Goal: Task Accomplishment & Management: Manage account settings

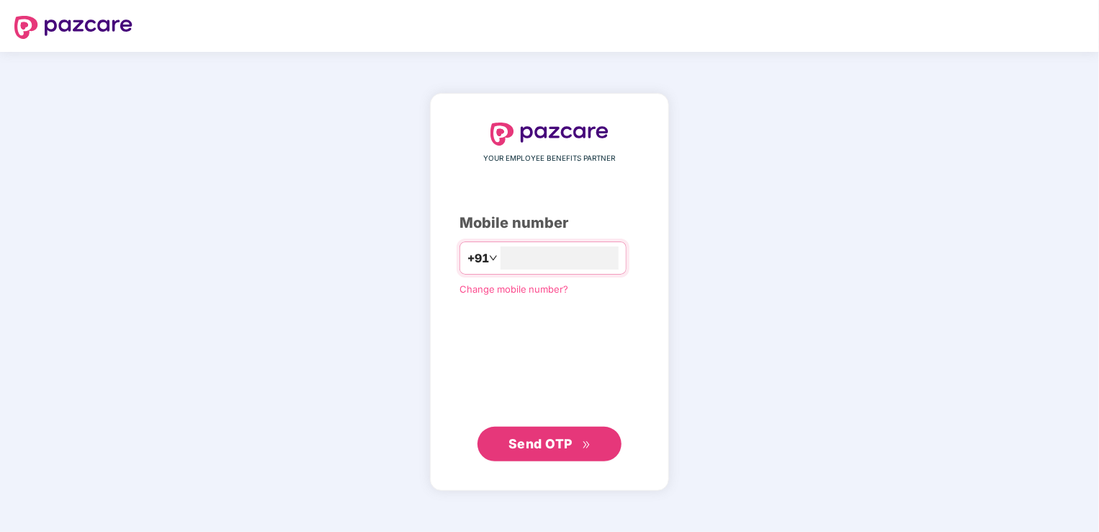
type input "**********"
click at [558, 450] on span "Send OTP" at bounding box center [550, 443] width 83 height 20
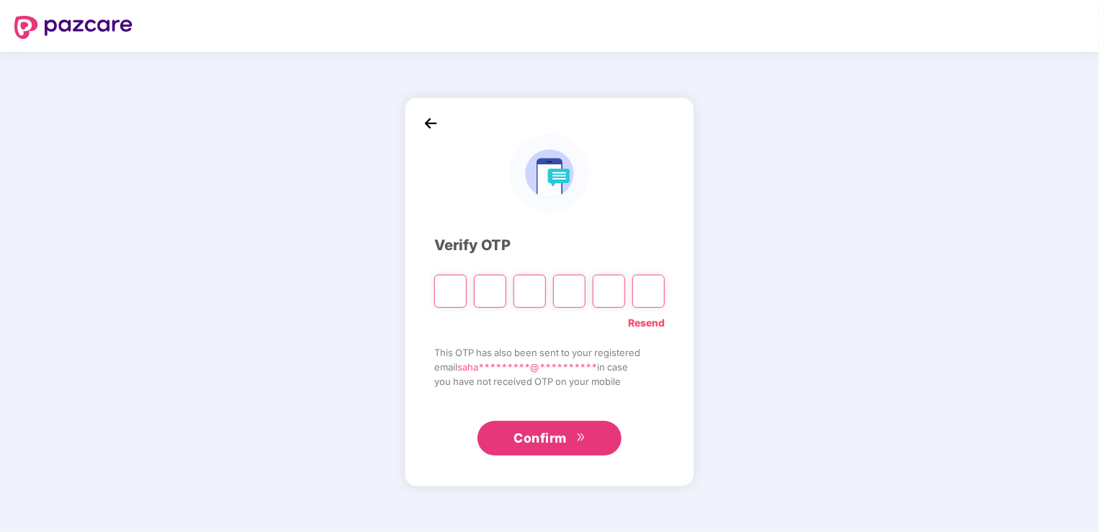
type input "*"
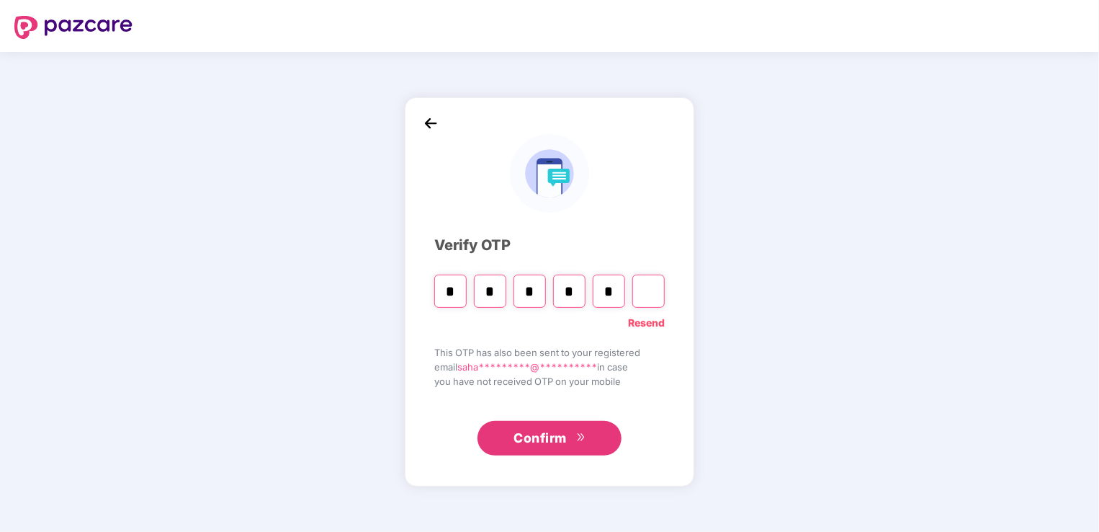
type input "*"
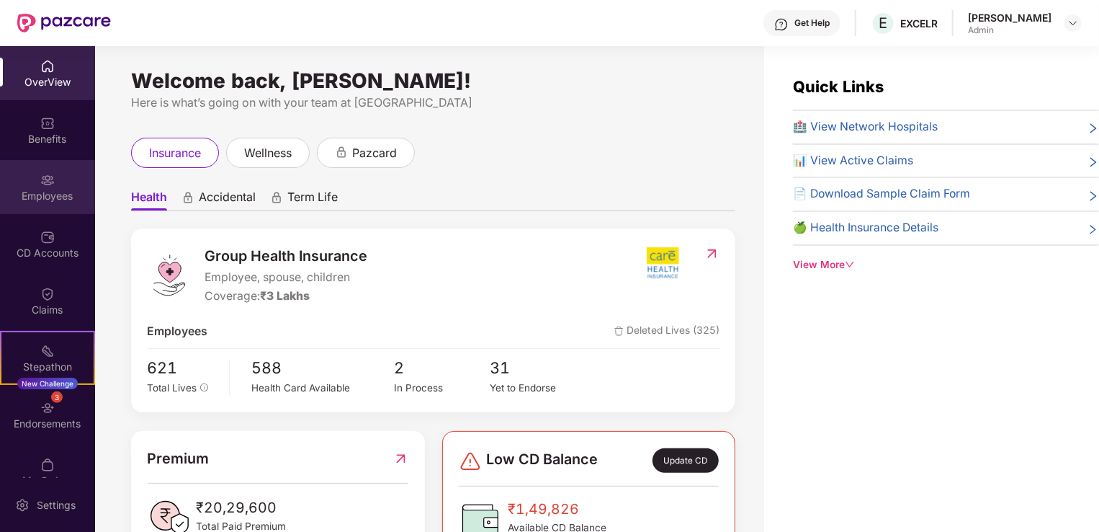
click at [44, 183] on img at bounding box center [47, 180] width 14 height 14
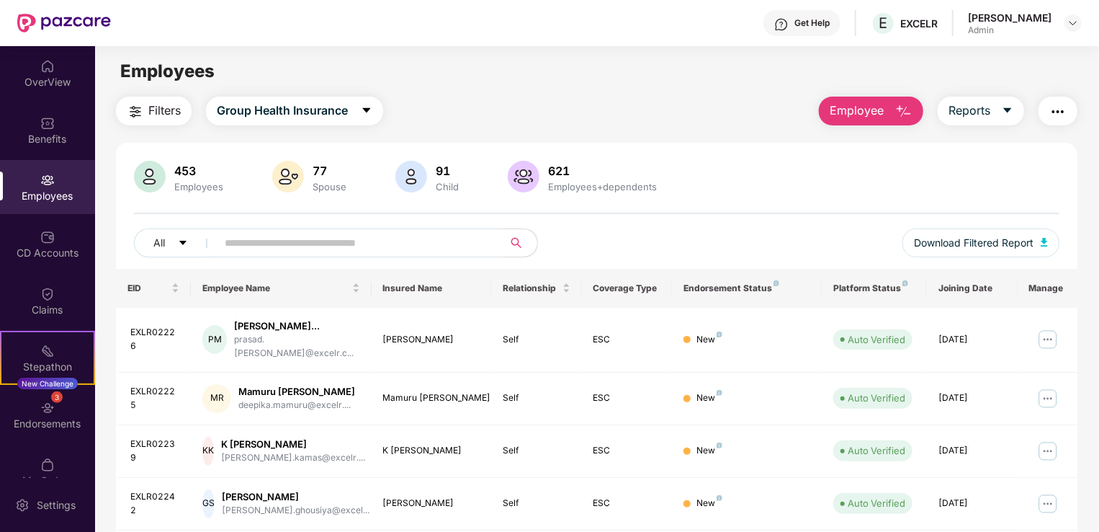
click at [363, 245] on input "text" at bounding box center [354, 243] width 259 height 22
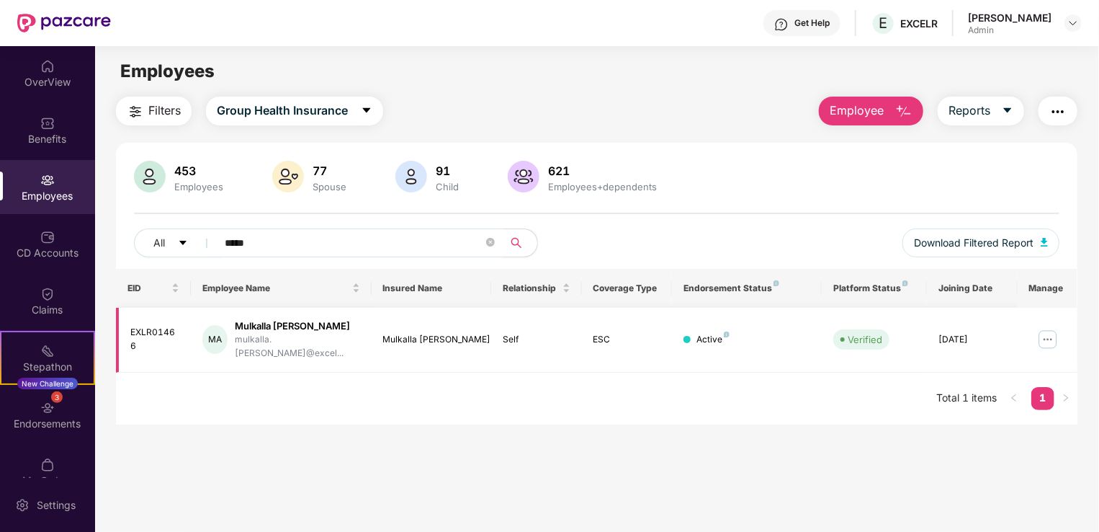
type input "*****"
click at [1048, 334] on img at bounding box center [1048, 339] width 23 height 23
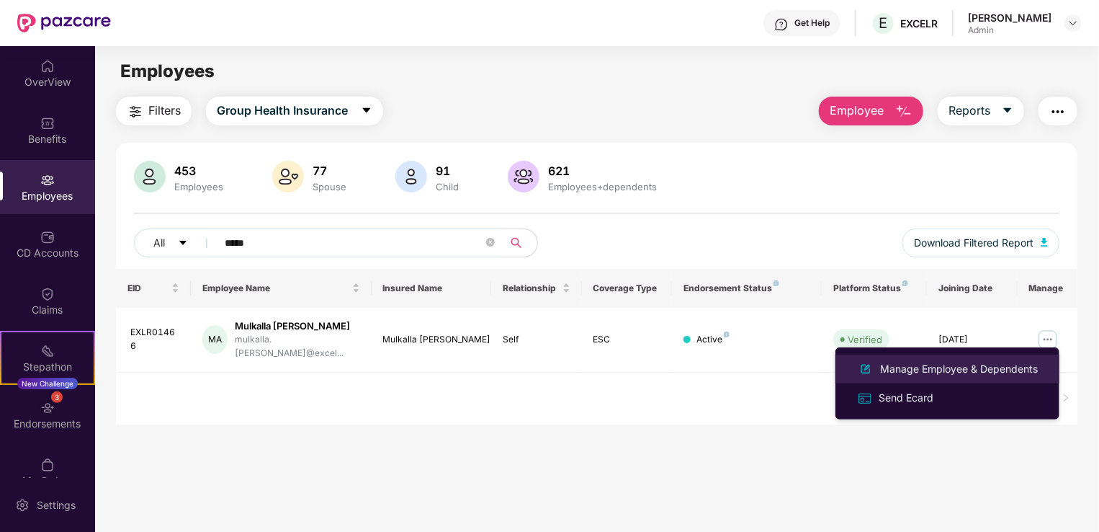
click at [957, 372] on div "Manage Employee & Dependents" at bounding box center [960, 369] width 164 height 16
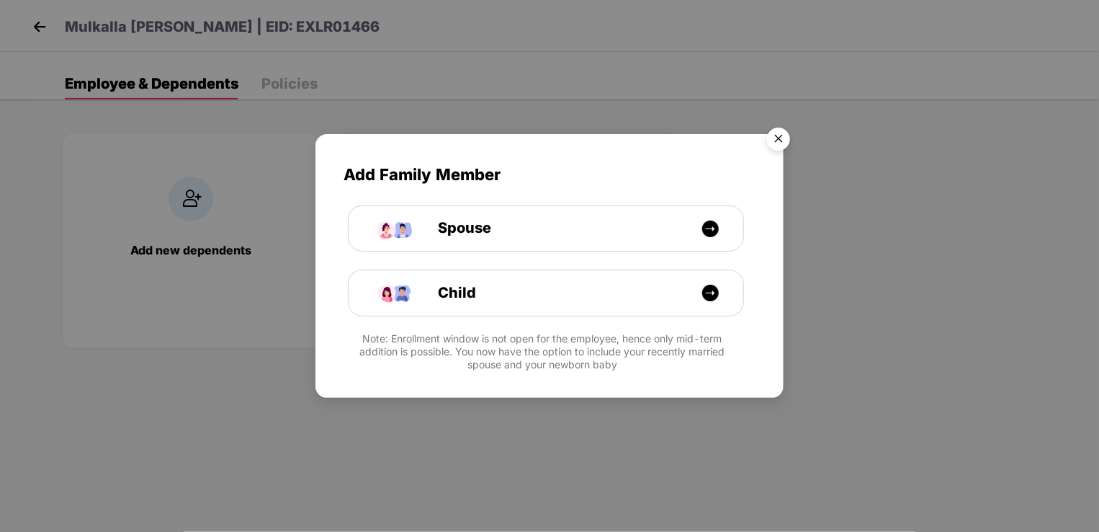
click at [779, 143] on img "Close" at bounding box center [779, 141] width 40 height 40
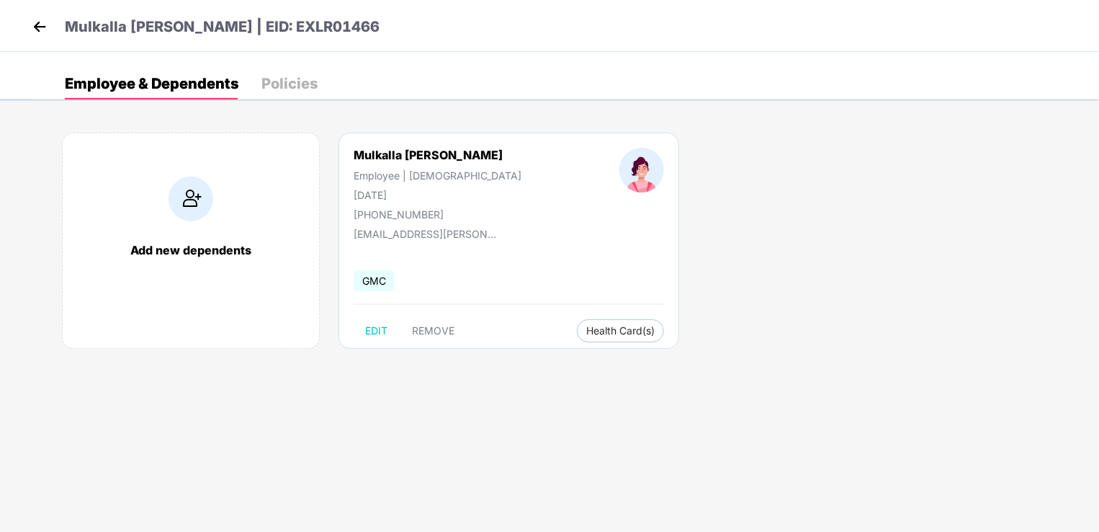
click at [39, 22] on img at bounding box center [40, 27] width 22 height 22
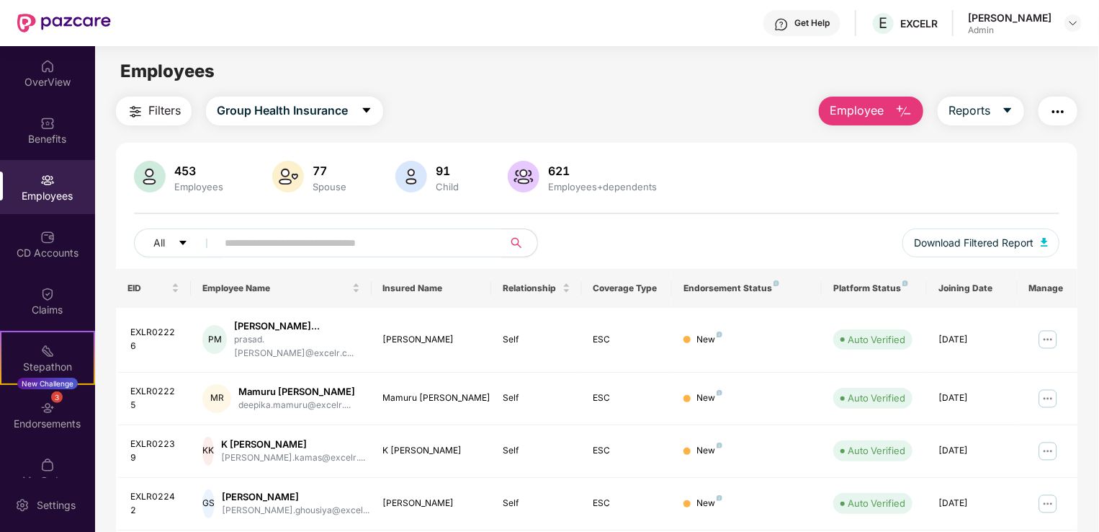
click at [868, 111] on span "Employee" at bounding box center [857, 111] width 54 height 18
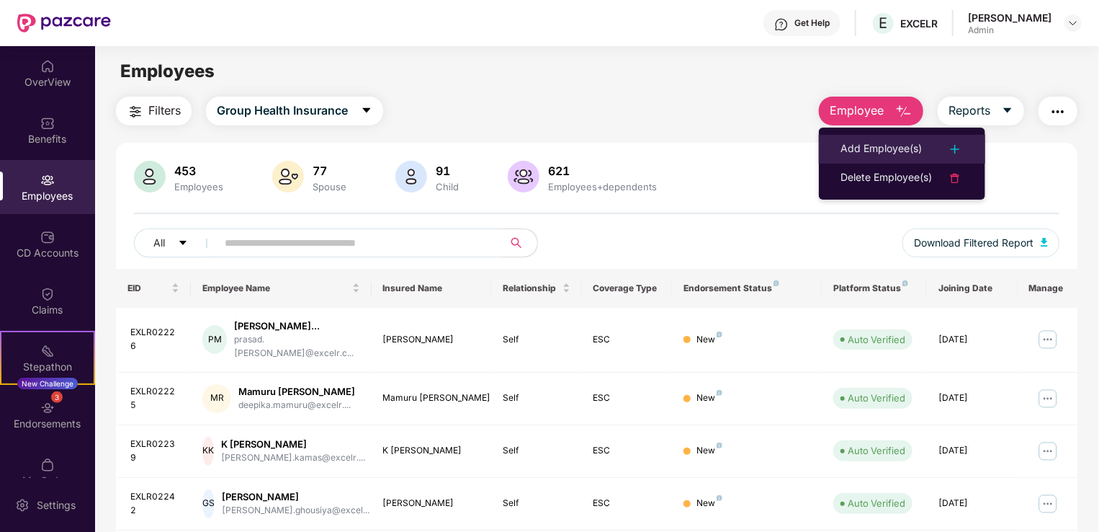
click at [911, 149] on div "Add Employee(s)" at bounding box center [881, 148] width 81 height 17
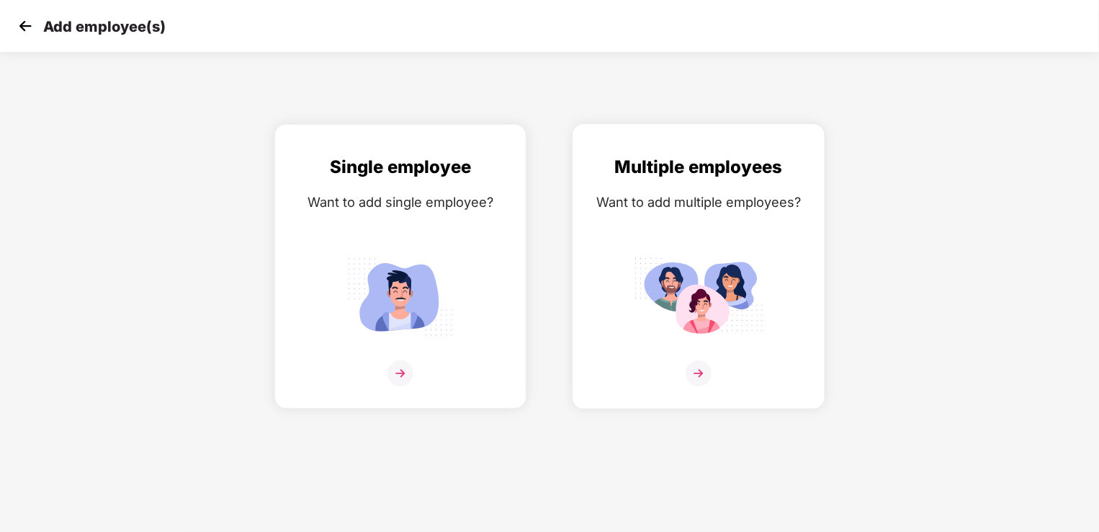
click at [708, 343] on div "Multiple employees Want to add multiple employees?" at bounding box center [699, 278] width 222 height 251
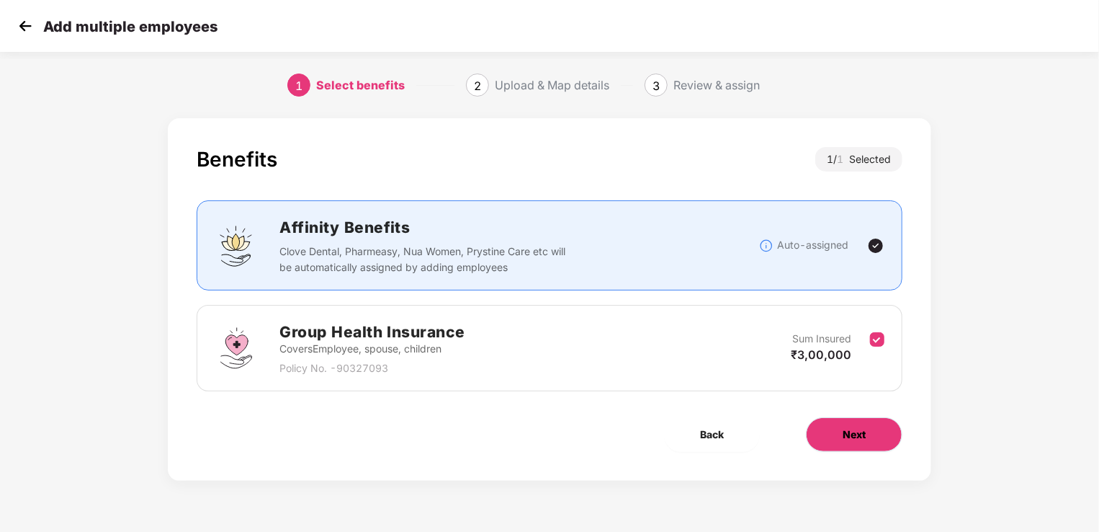
click at [848, 437] on span "Next" at bounding box center [854, 435] width 23 height 16
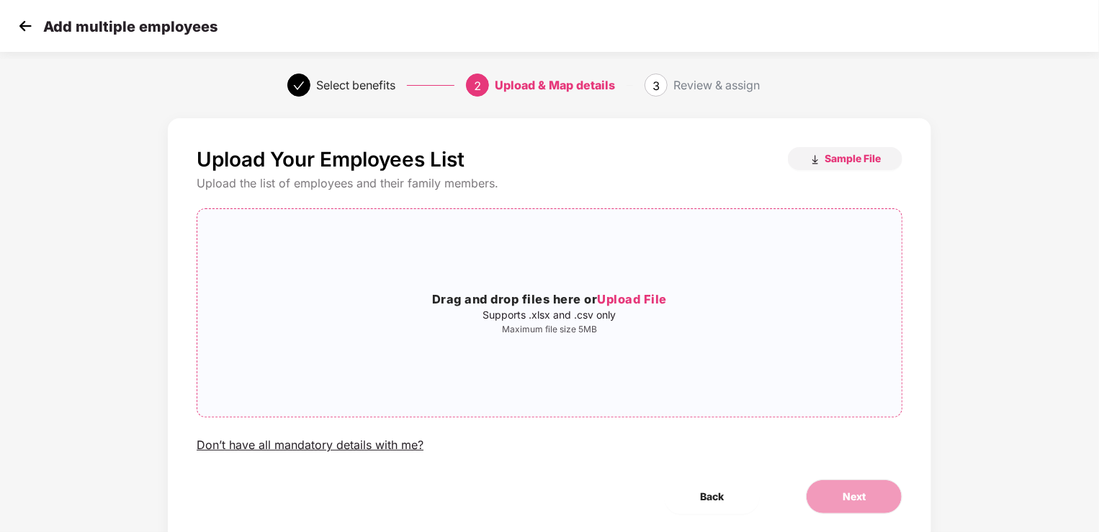
click at [621, 298] on span "Upload File" at bounding box center [632, 299] width 70 height 14
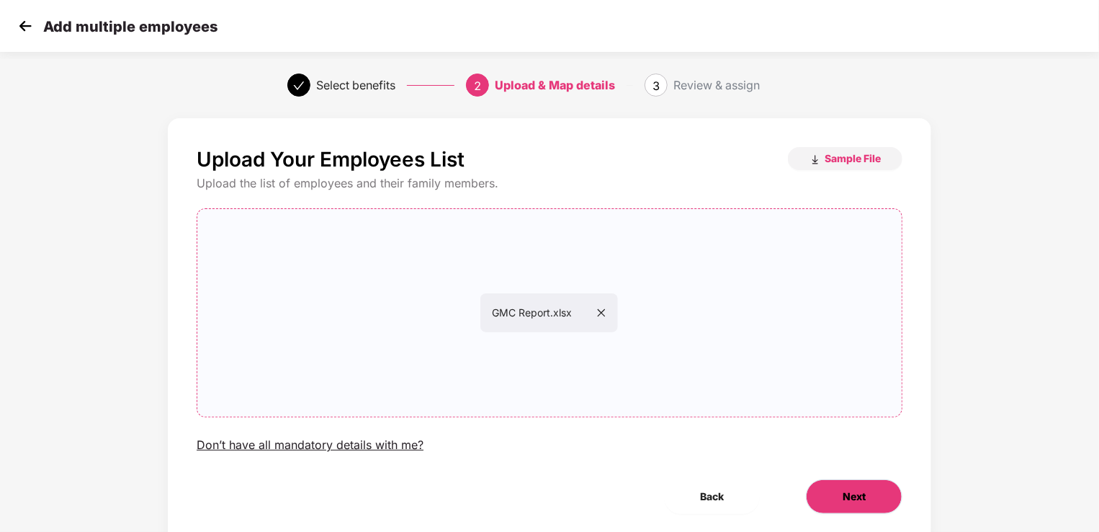
click at [852, 499] on span "Next" at bounding box center [854, 496] width 23 height 16
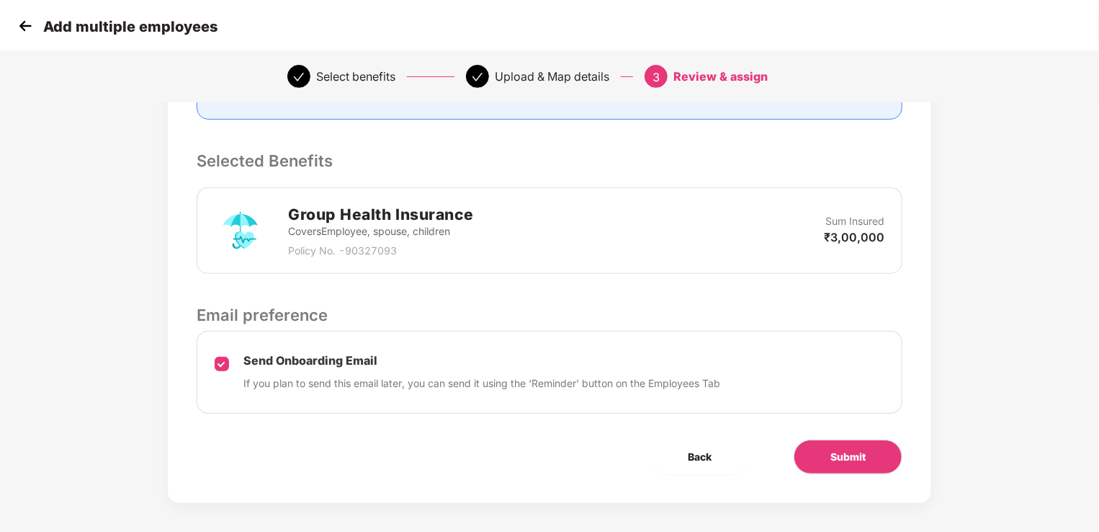
scroll to position [270, 0]
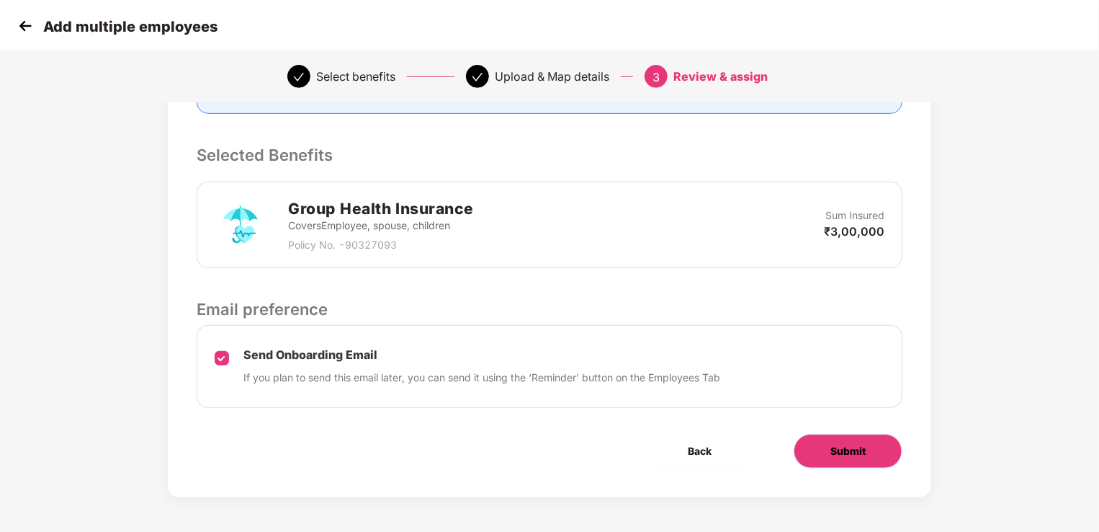
click at [850, 450] on span "Submit" at bounding box center [848, 451] width 35 height 16
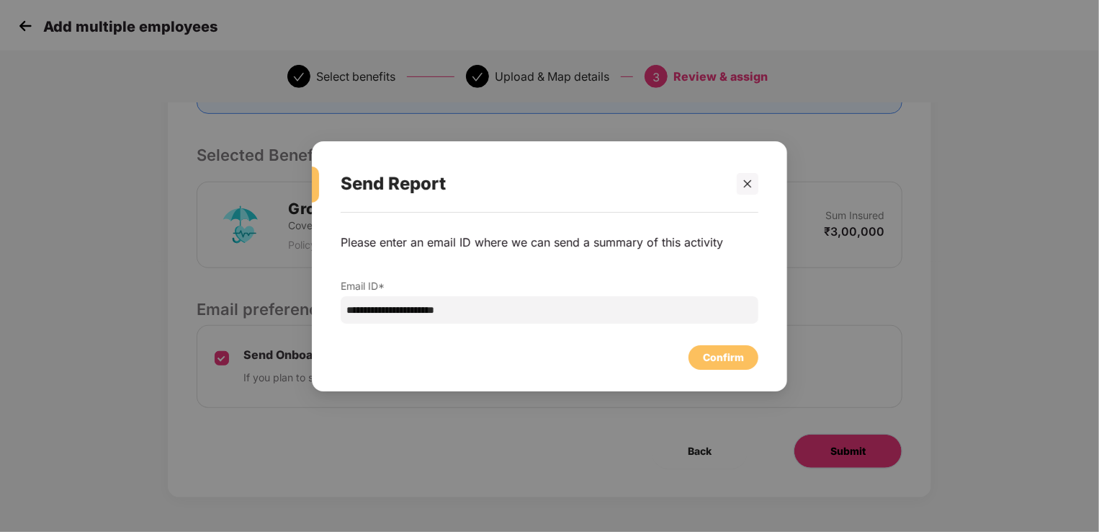
scroll to position [0, 0]
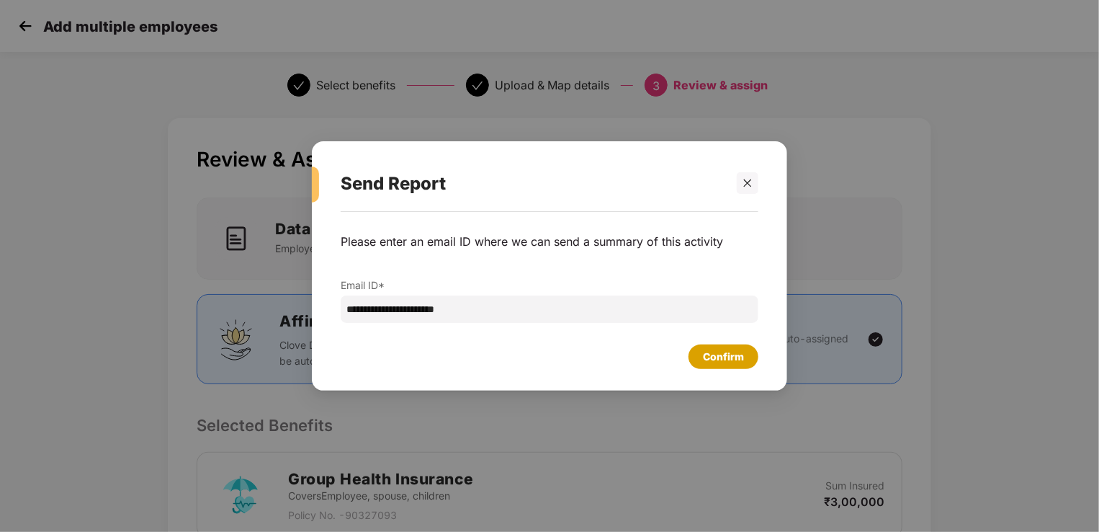
click at [732, 356] on div "Confirm" at bounding box center [723, 357] width 41 height 16
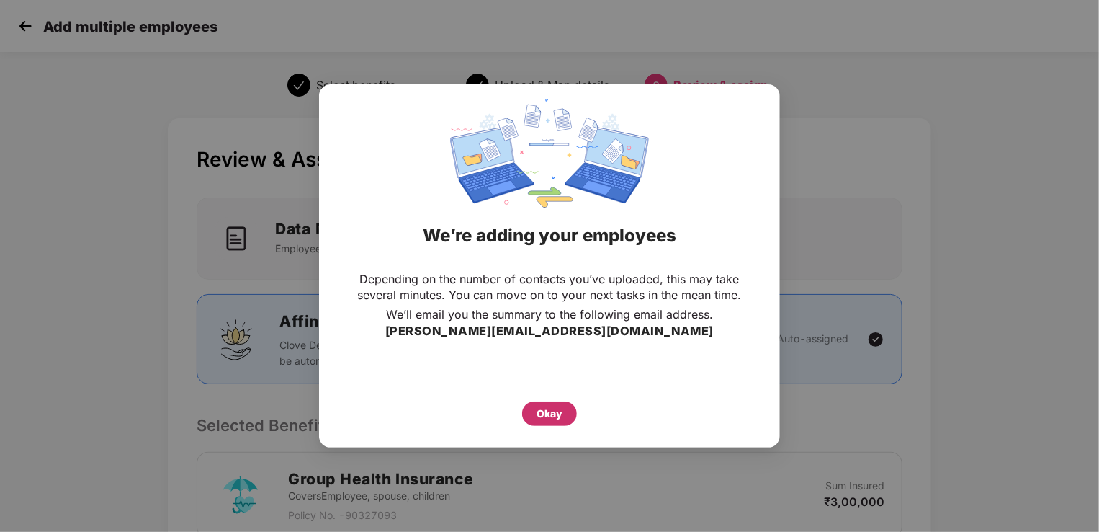
click at [558, 414] on div "Okay" at bounding box center [550, 414] width 26 height 16
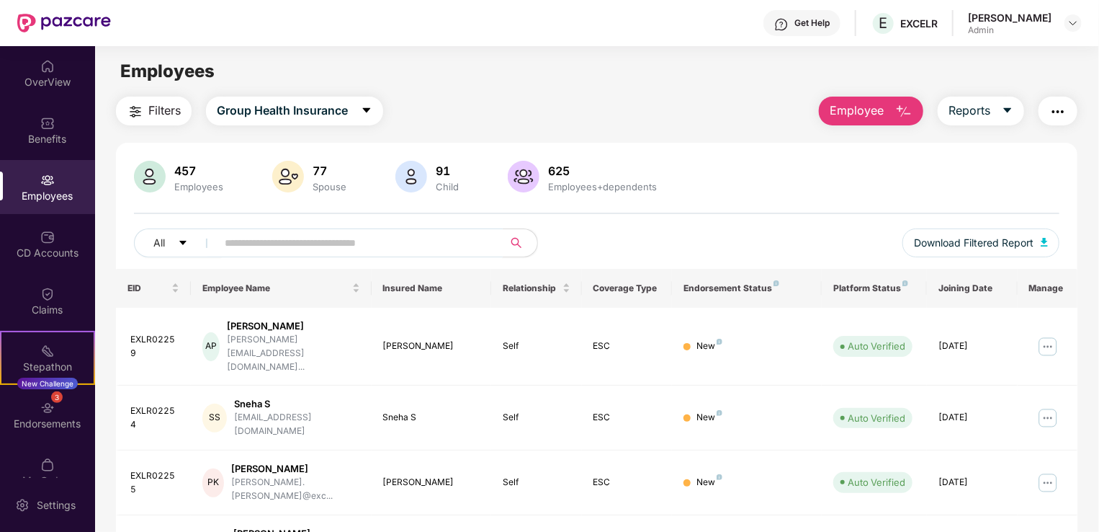
click at [298, 238] on input "text" at bounding box center [354, 243] width 259 height 22
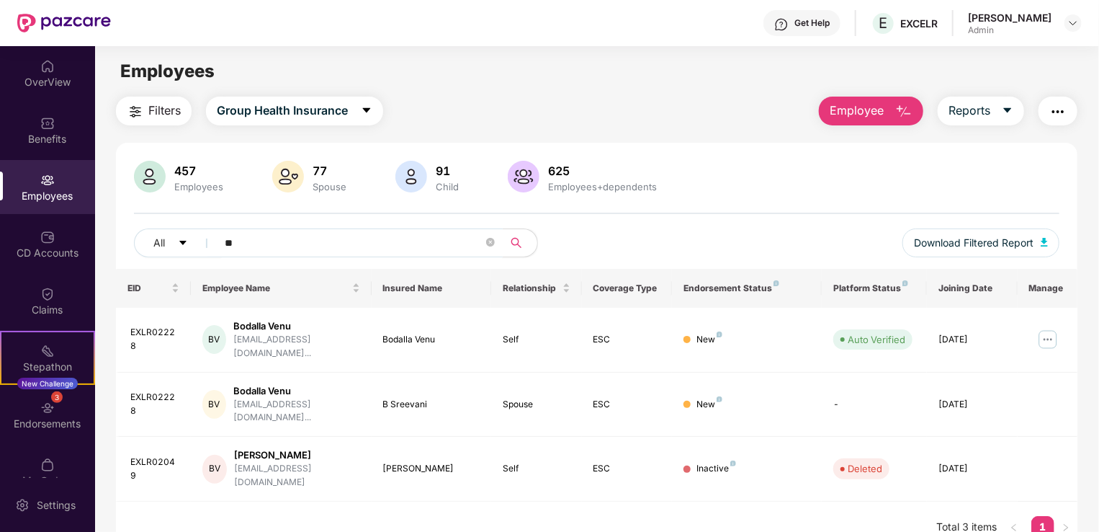
type input "*"
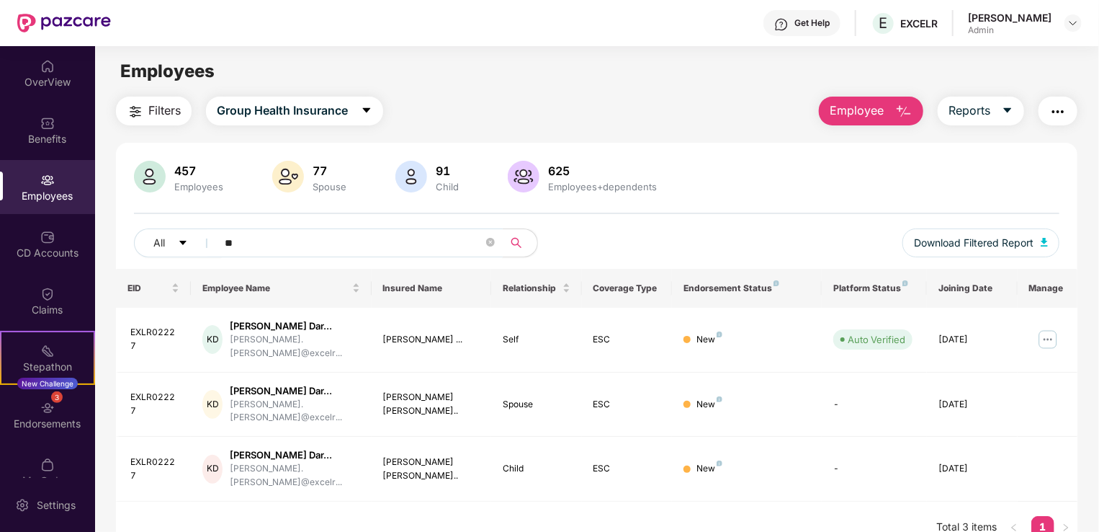
type input "*"
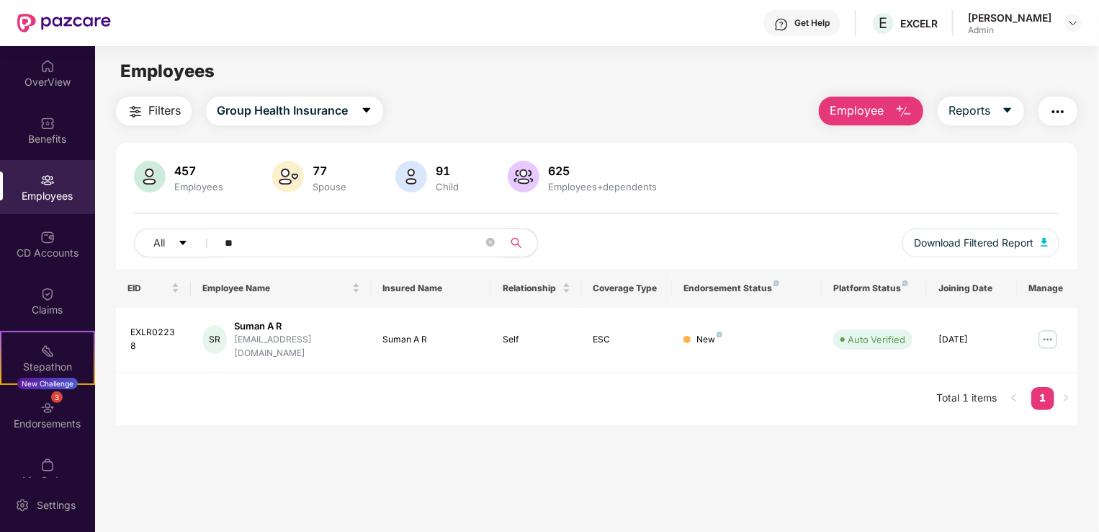
type input "*"
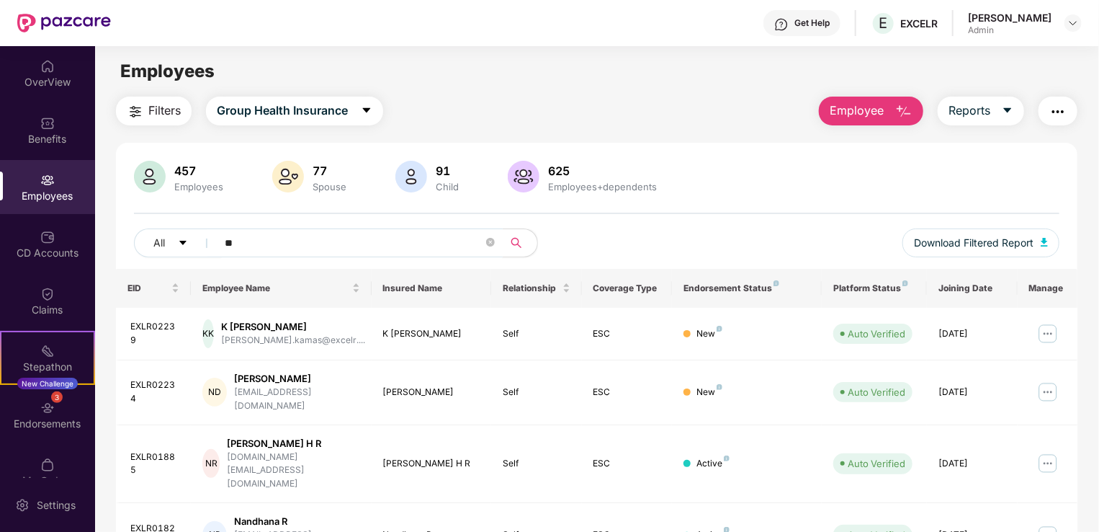
type input "*"
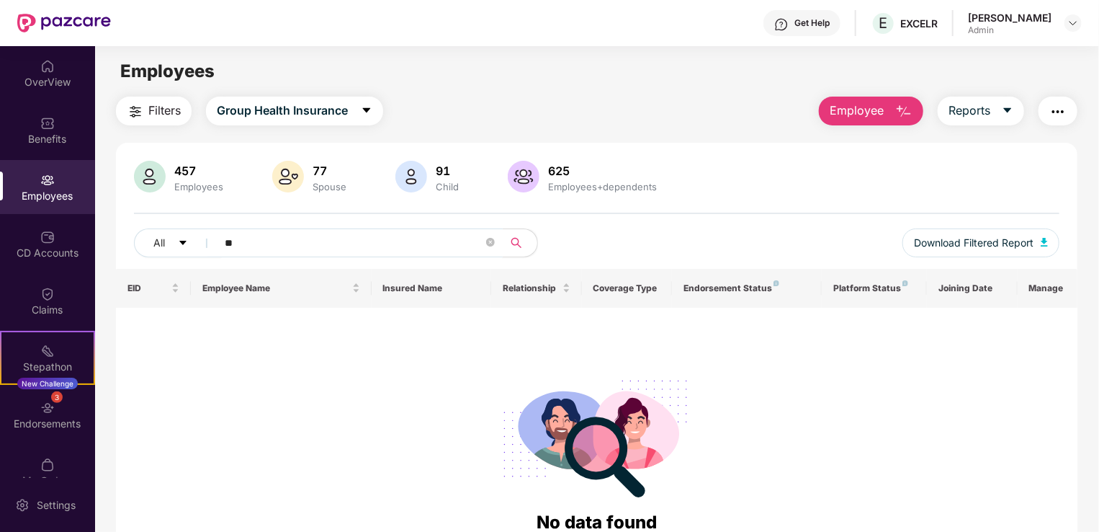
type input "*"
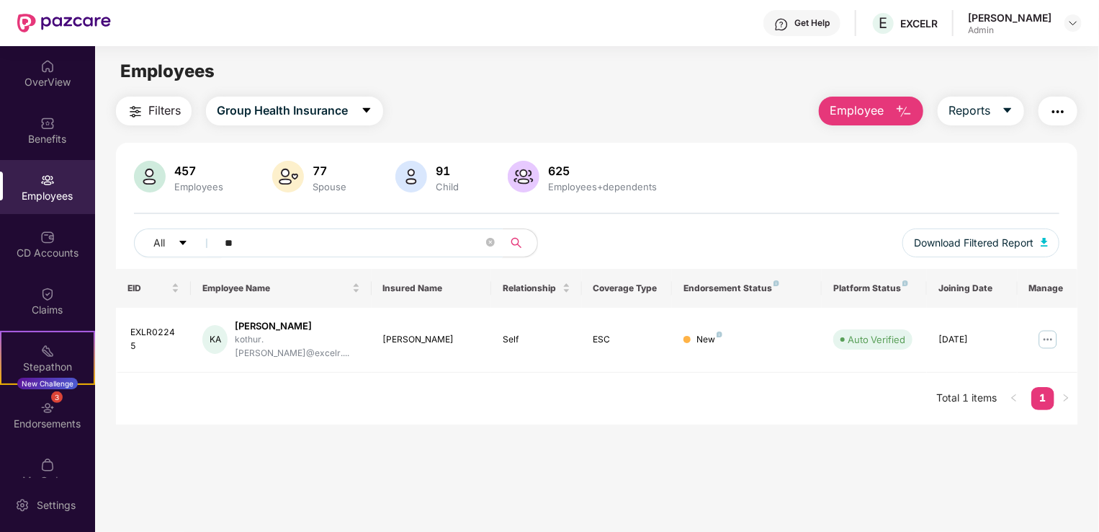
type input "*"
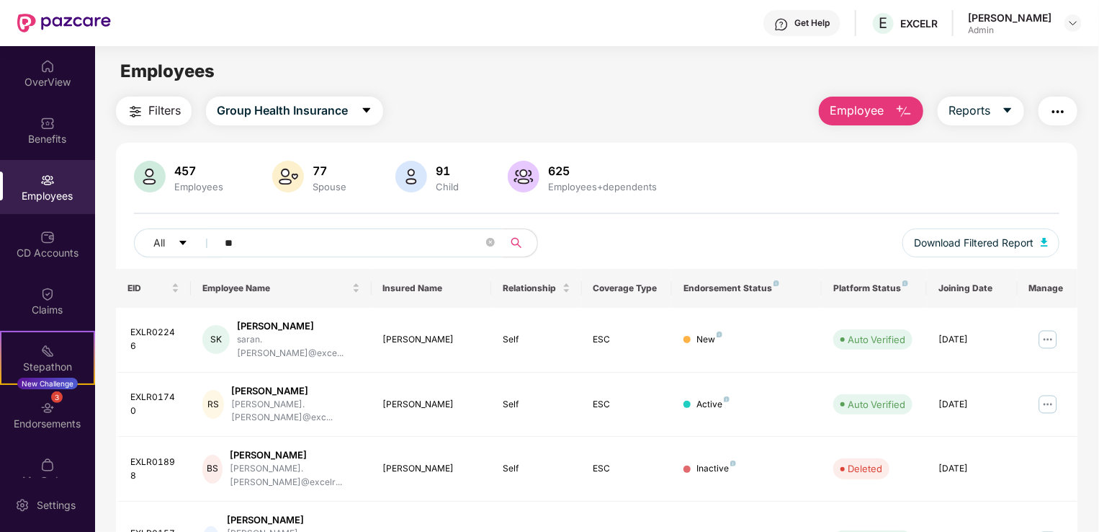
type input "*"
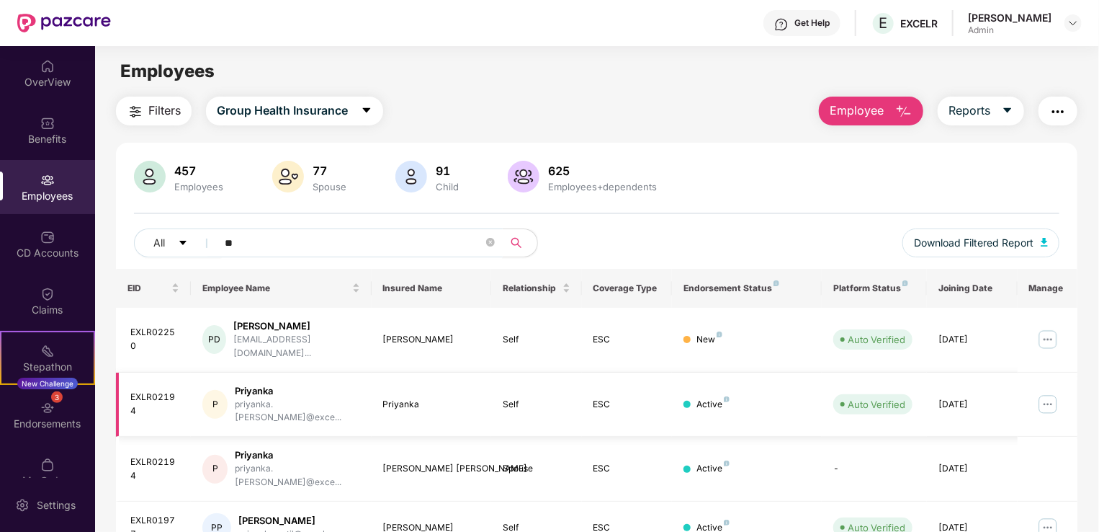
type input "*"
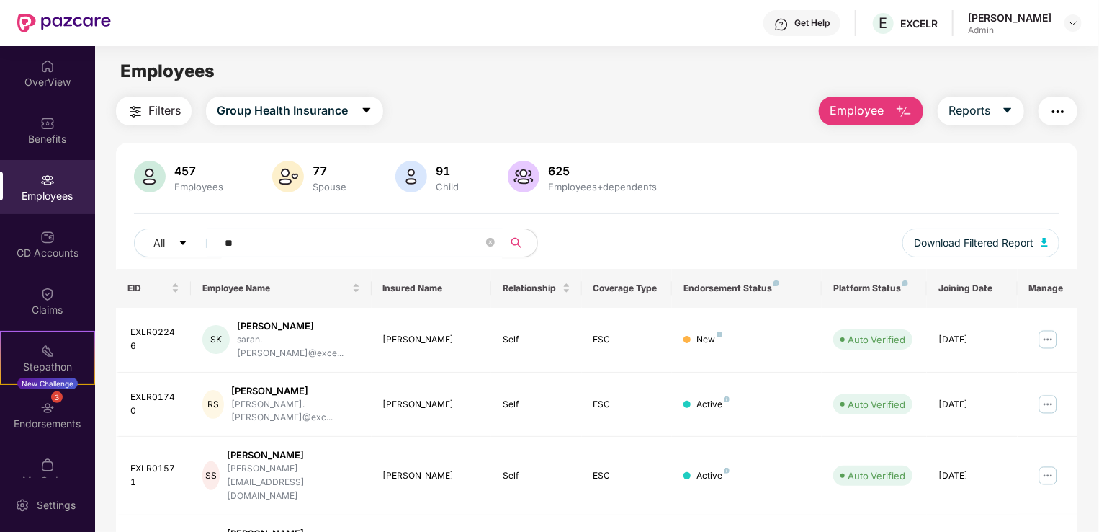
type input "*"
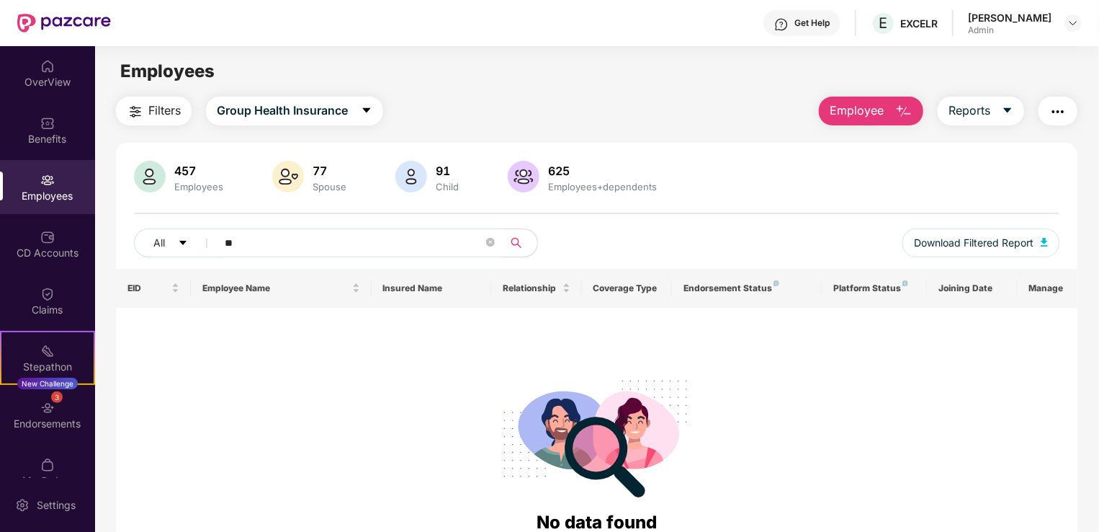
type input "*"
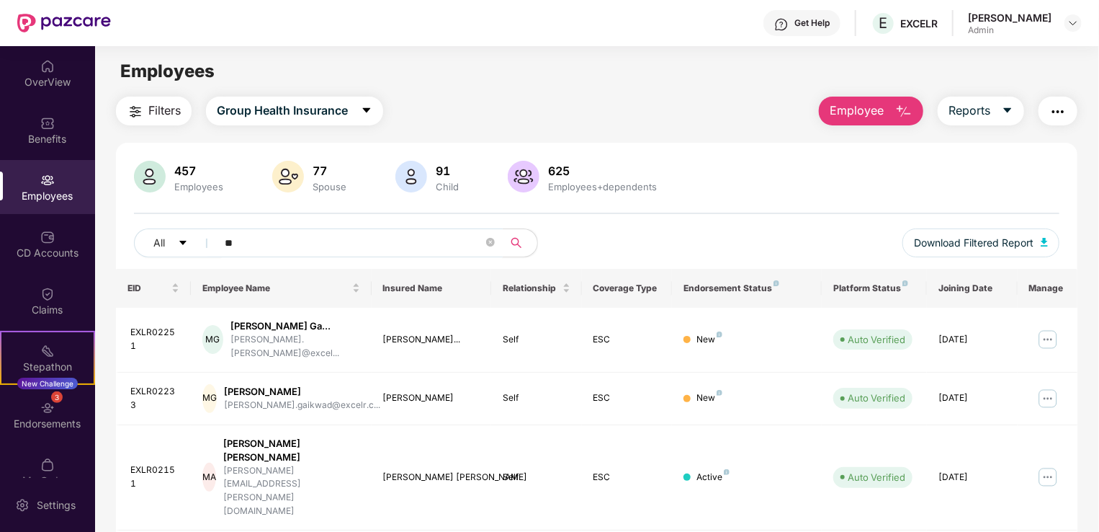
type input "*"
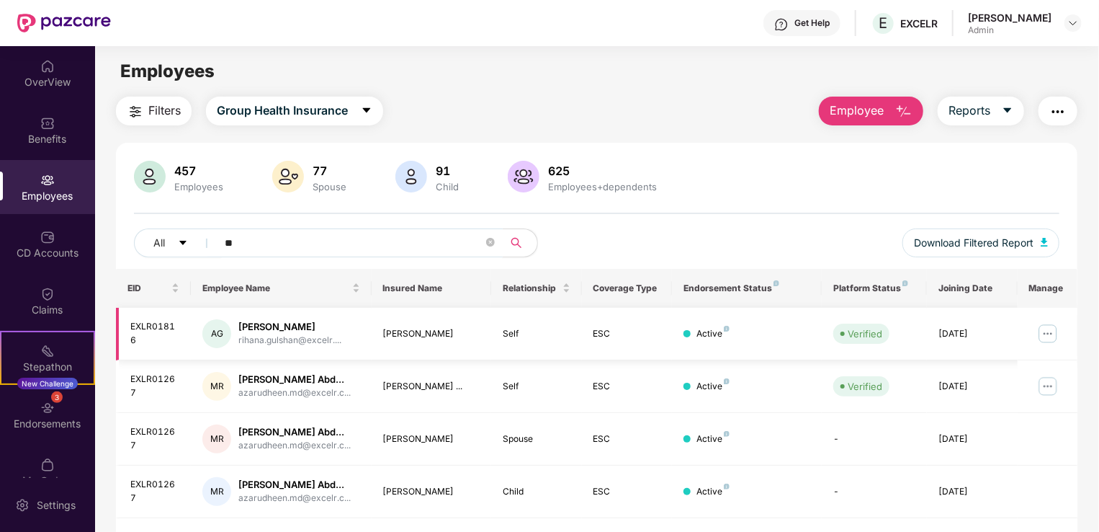
type input "*"
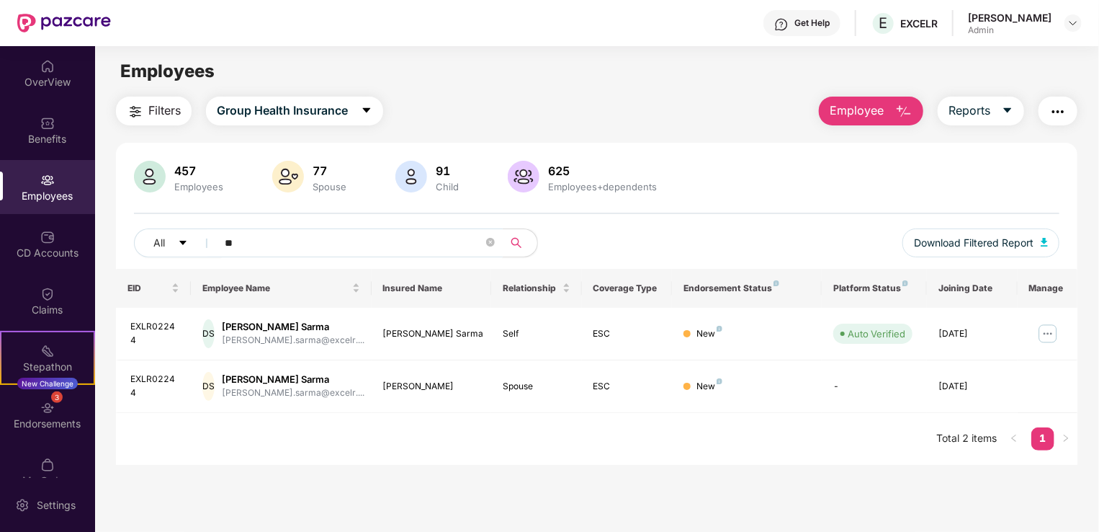
type input "*"
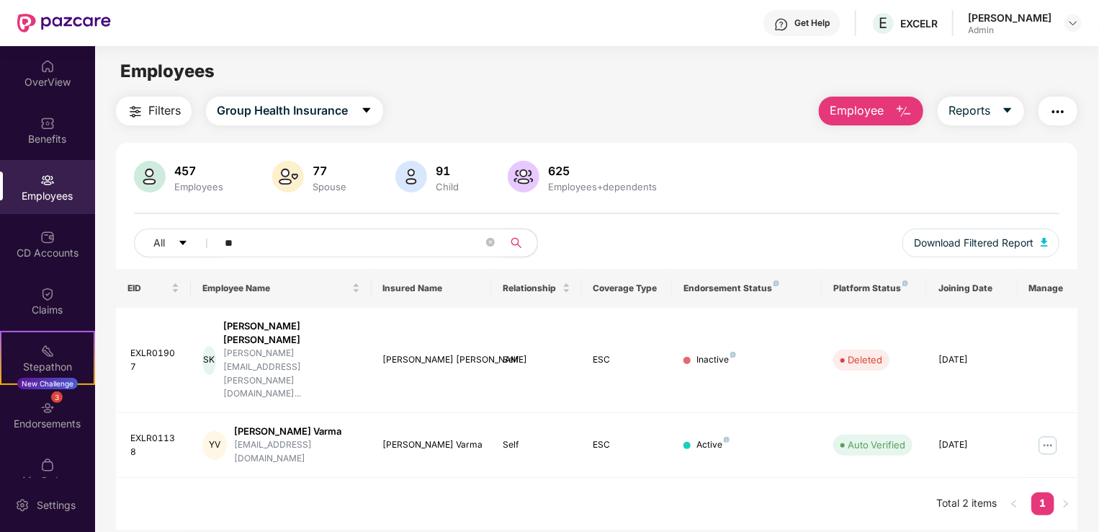
type input "*"
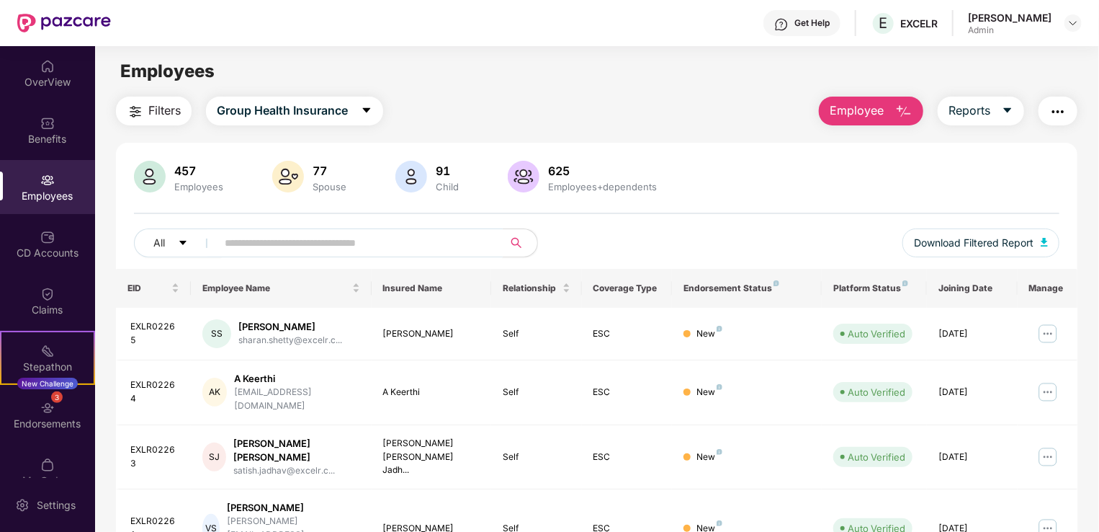
click at [865, 110] on span "Employee" at bounding box center [857, 111] width 54 height 18
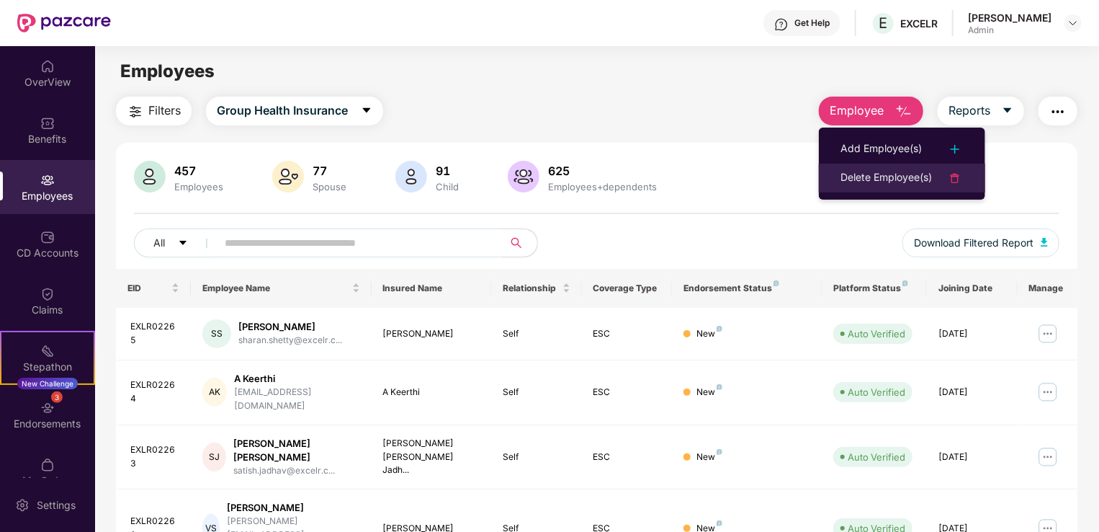
click at [899, 177] on div "Delete Employee(s)" at bounding box center [886, 177] width 91 height 17
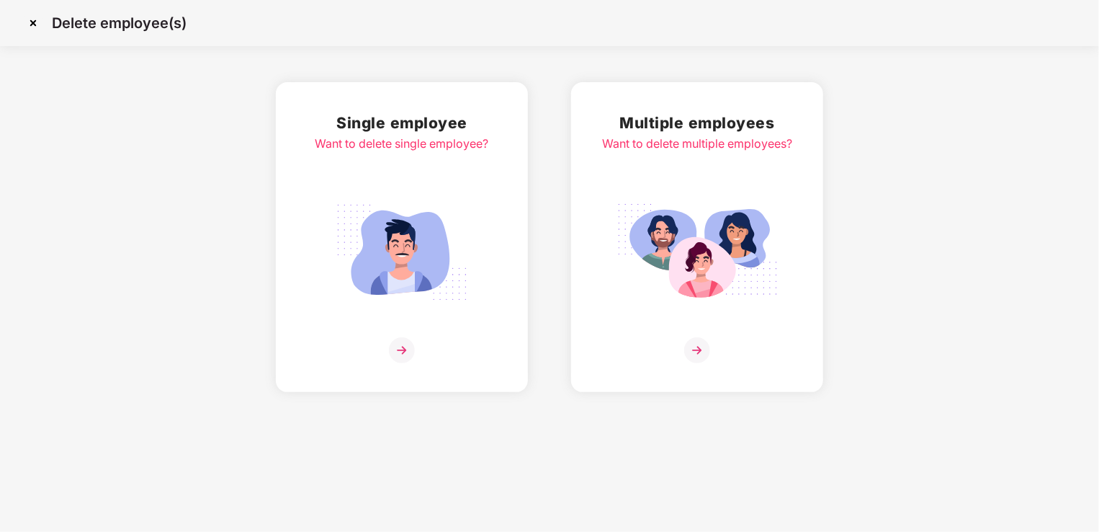
click at [424, 295] on img at bounding box center [401, 252] width 161 height 112
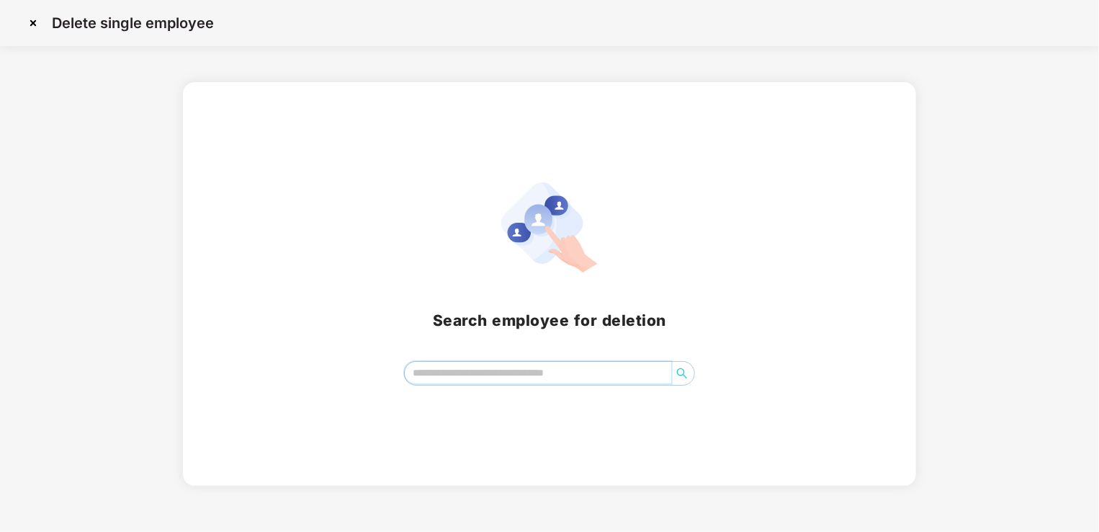
click at [471, 373] on input "search" at bounding box center [538, 373] width 267 height 22
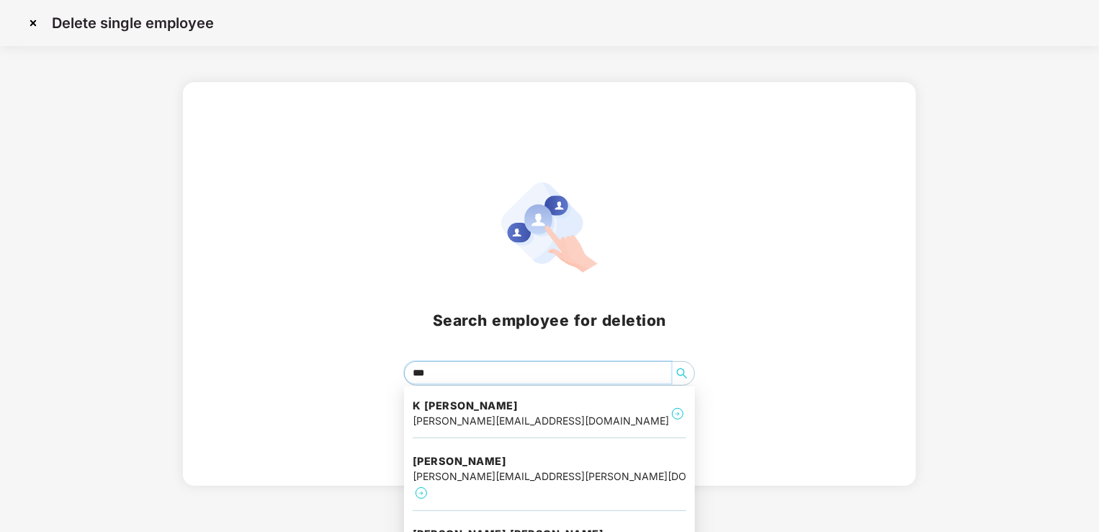
type input "****"
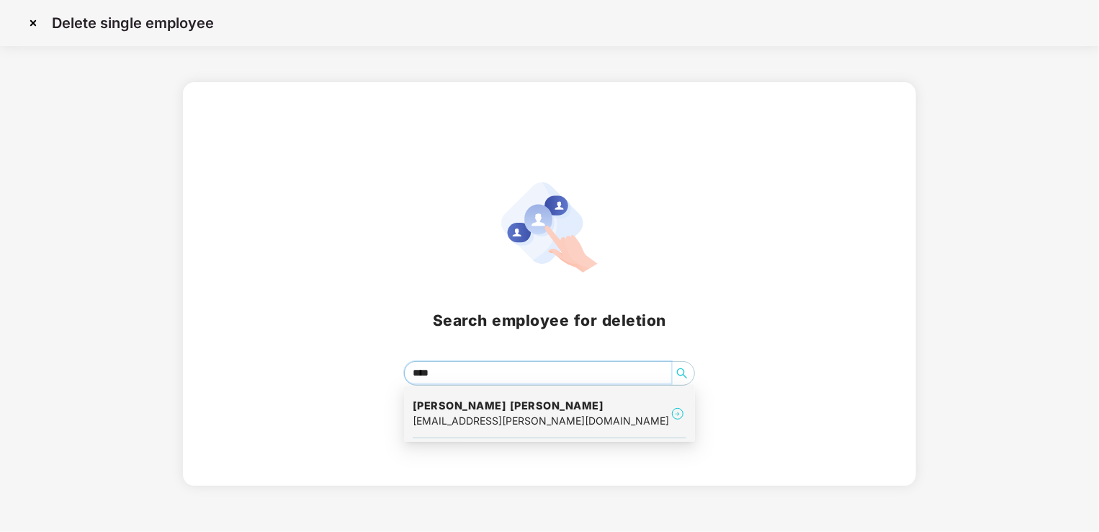
click at [510, 409] on h4 "[PERSON_NAME] [PERSON_NAME]" at bounding box center [541, 405] width 256 height 14
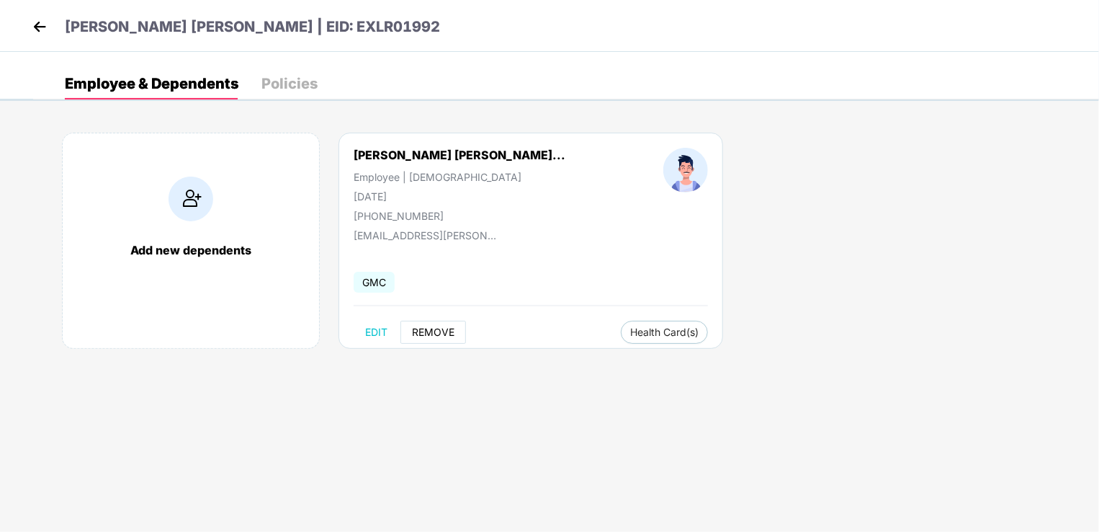
click at [444, 334] on span "REMOVE" at bounding box center [433, 332] width 43 height 12
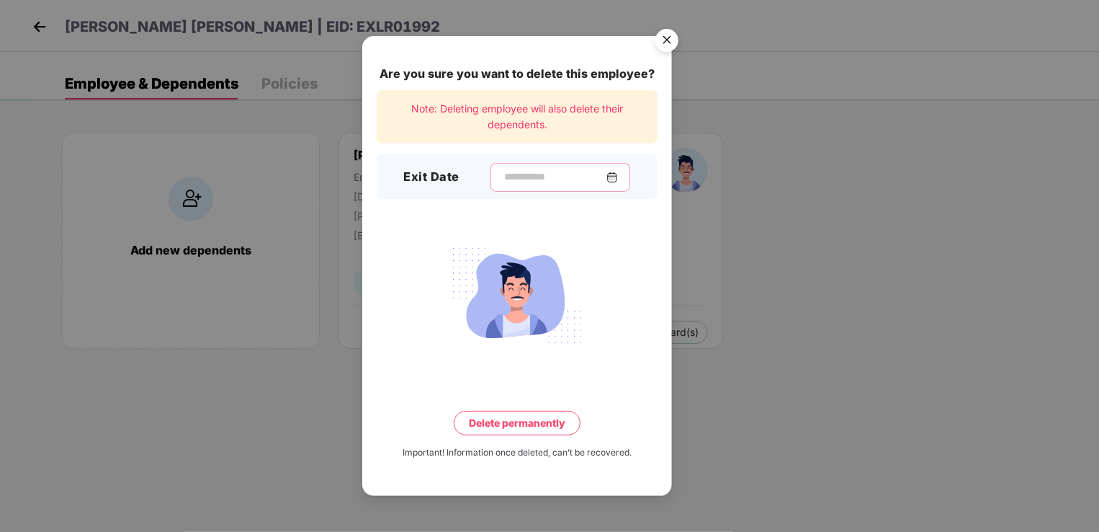
click at [517, 184] on input at bounding box center [555, 176] width 104 height 15
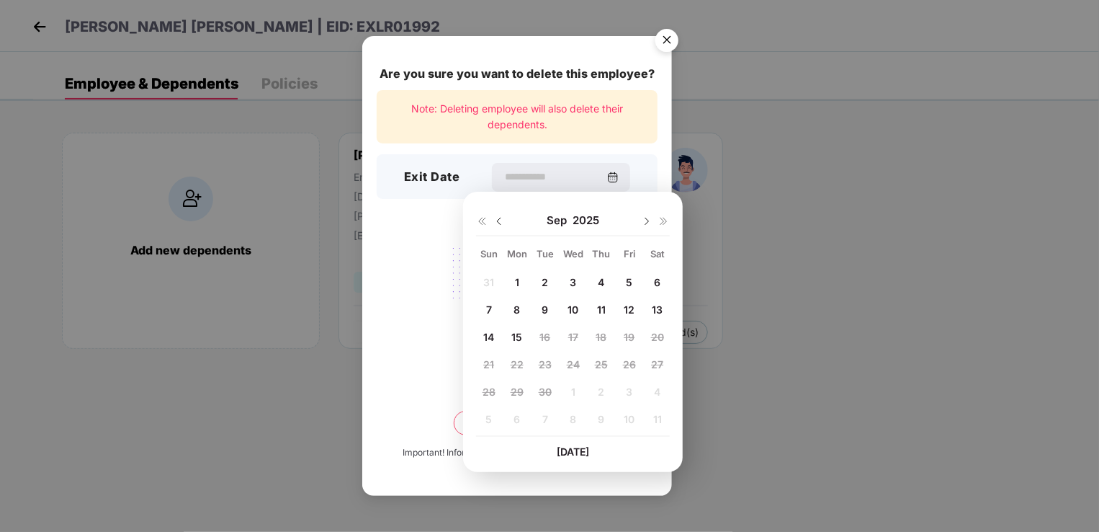
click at [498, 226] on img at bounding box center [500, 221] width 12 height 12
click at [490, 362] on span "17" at bounding box center [489, 364] width 10 height 12
type input "**********"
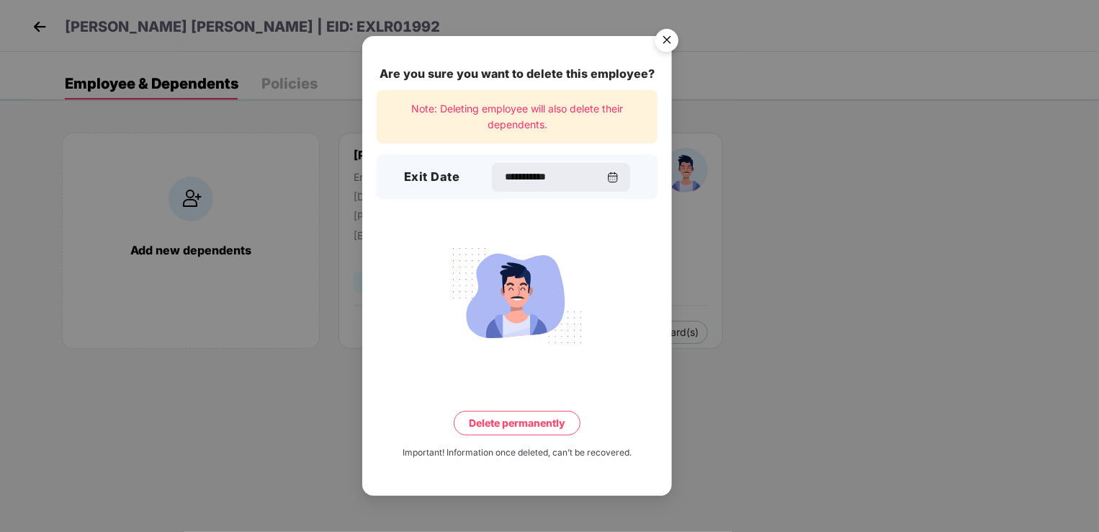
click at [512, 428] on button "Delete permanently" at bounding box center [517, 423] width 127 height 24
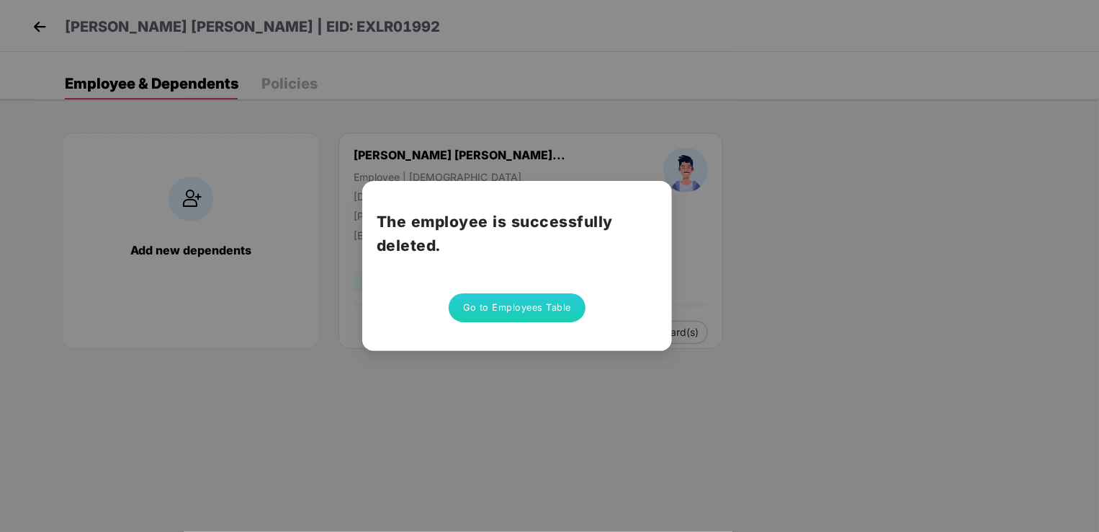
click at [550, 311] on button "Go to Employees Table" at bounding box center [517, 307] width 137 height 29
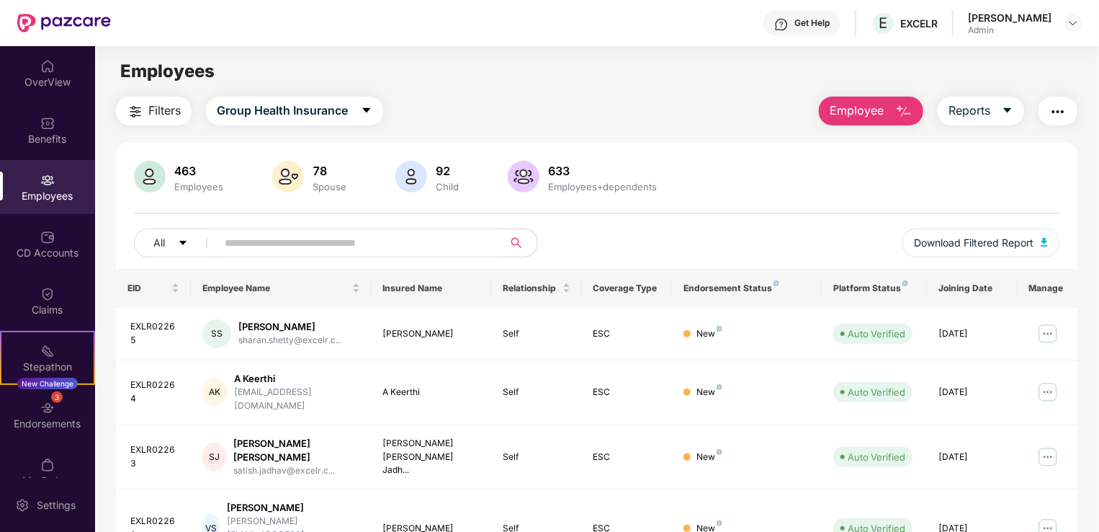
click at [878, 106] on span "Employee" at bounding box center [857, 111] width 54 height 18
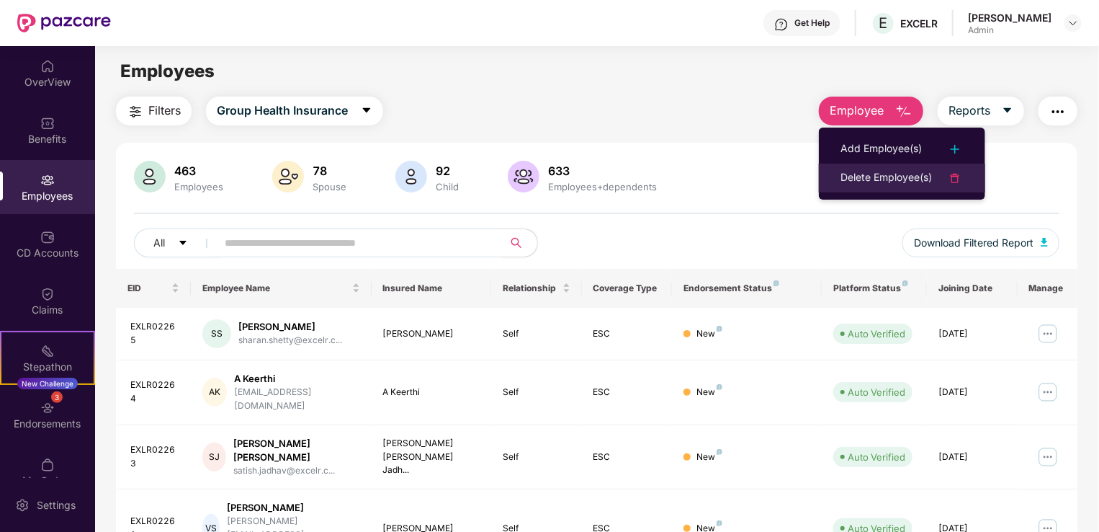
click at [896, 178] on div "Delete Employee(s)" at bounding box center [886, 177] width 91 height 17
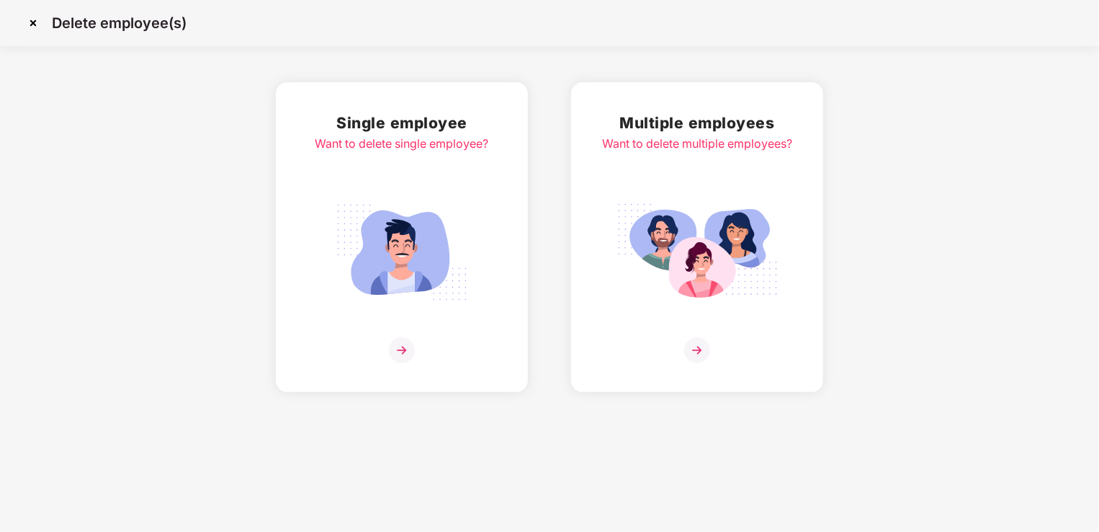
click at [418, 267] on img at bounding box center [401, 252] width 161 height 112
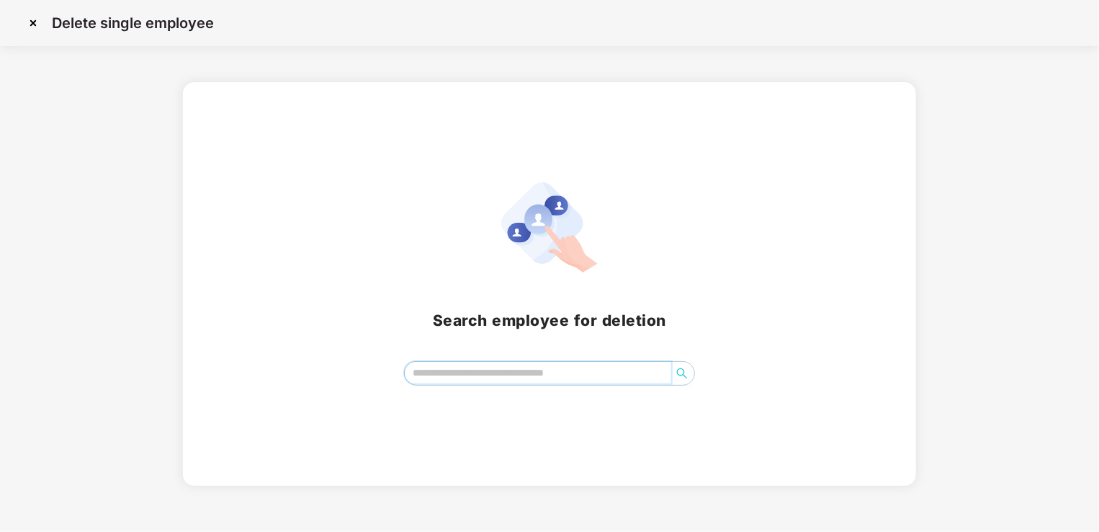
click at [462, 379] on input "search" at bounding box center [538, 373] width 267 height 22
type input "*****"
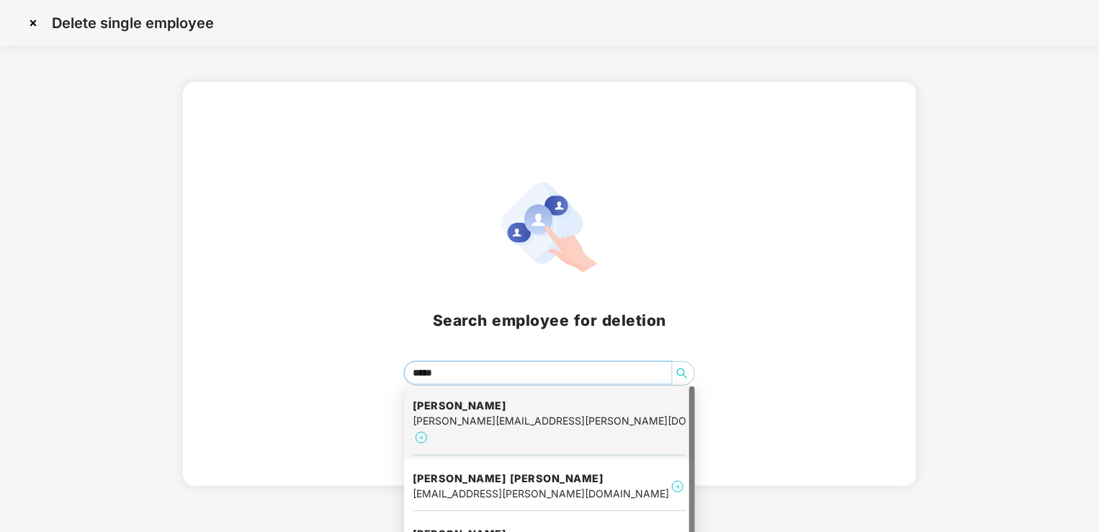
click at [496, 419] on div "[PERSON_NAME][EMAIL_ADDRESS][PERSON_NAME][DOMAIN_NAME]" at bounding box center [550, 421] width 274 height 16
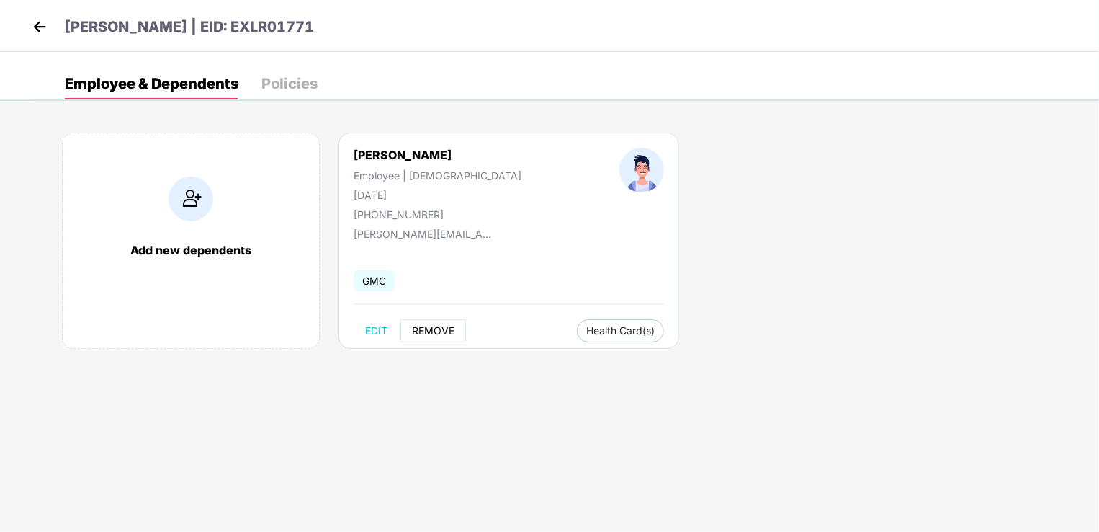
click at [443, 325] on span "REMOVE" at bounding box center [433, 331] width 43 height 12
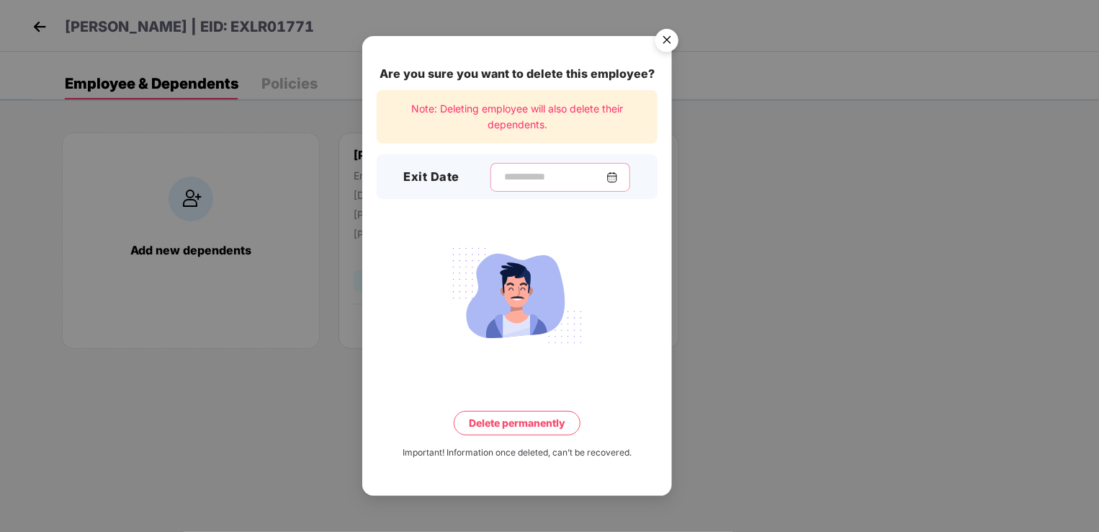
click at [514, 175] on input at bounding box center [555, 176] width 104 height 15
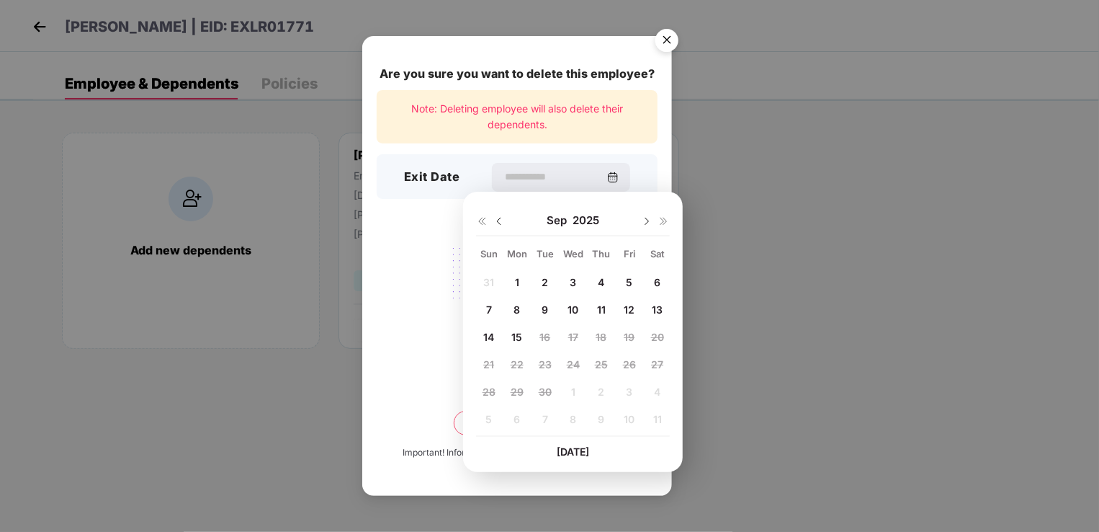
click at [499, 222] on img at bounding box center [500, 221] width 12 height 12
click at [488, 361] on span "17" at bounding box center [489, 364] width 10 height 12
type input "**********"
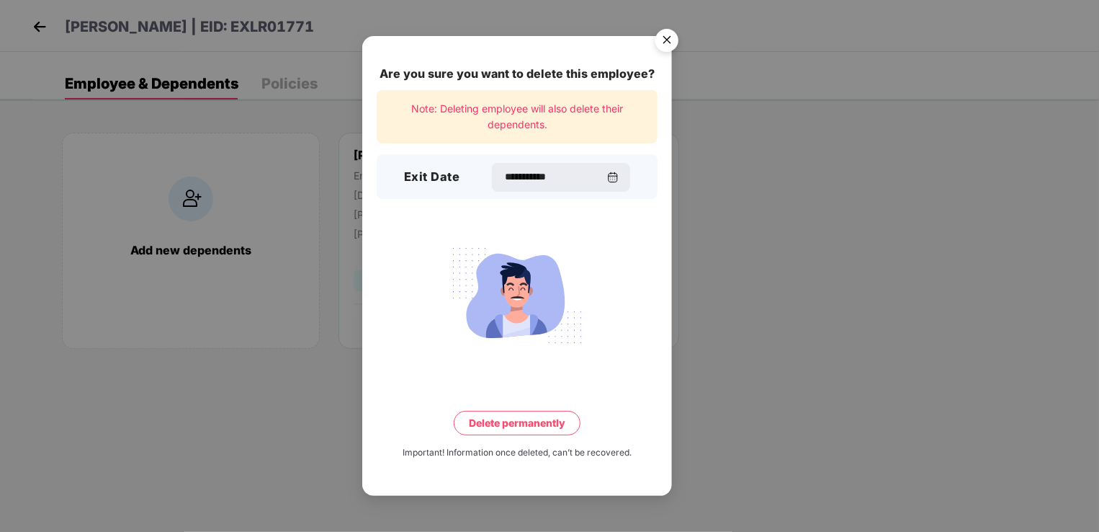
click at [523, 420] on button "Delete permanently" at bounding box center [517, 423] width 127 height 24
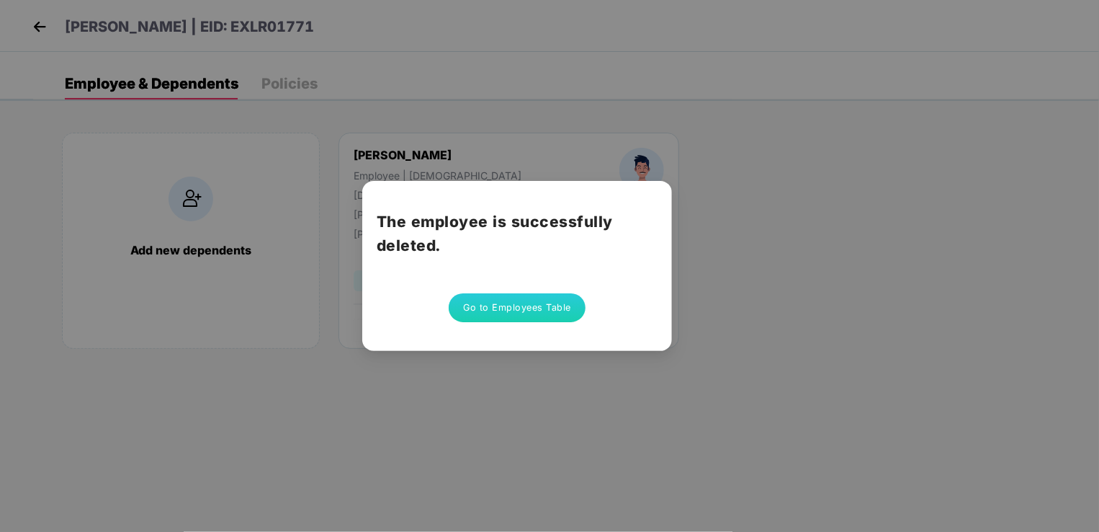
click at [543, 313] on button "Go to Employees Table" at bounding box center [517, 307] width 137 height 29
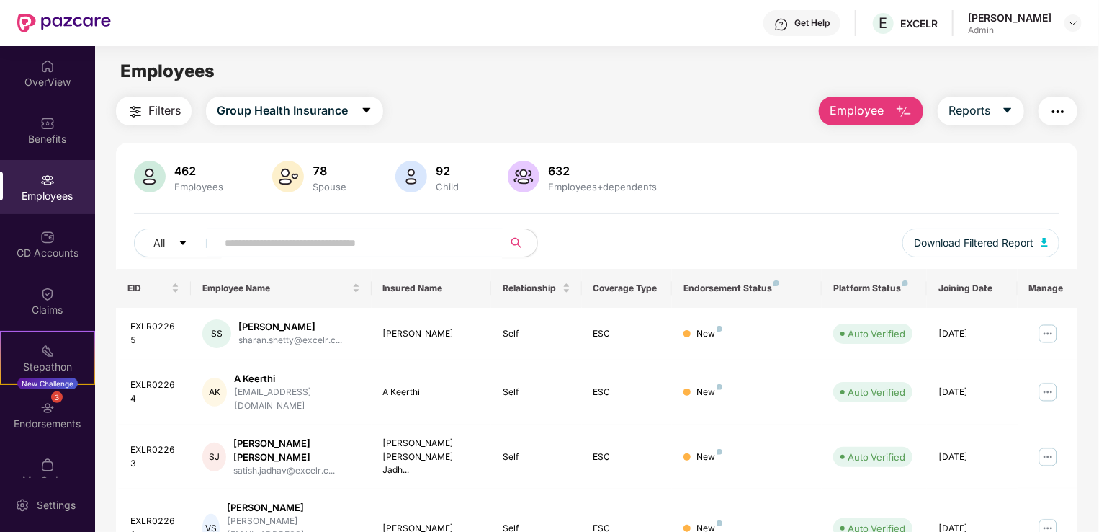
click at [864, 120] on span "Employee" at bounding box center [857, 111] width 54 height 18
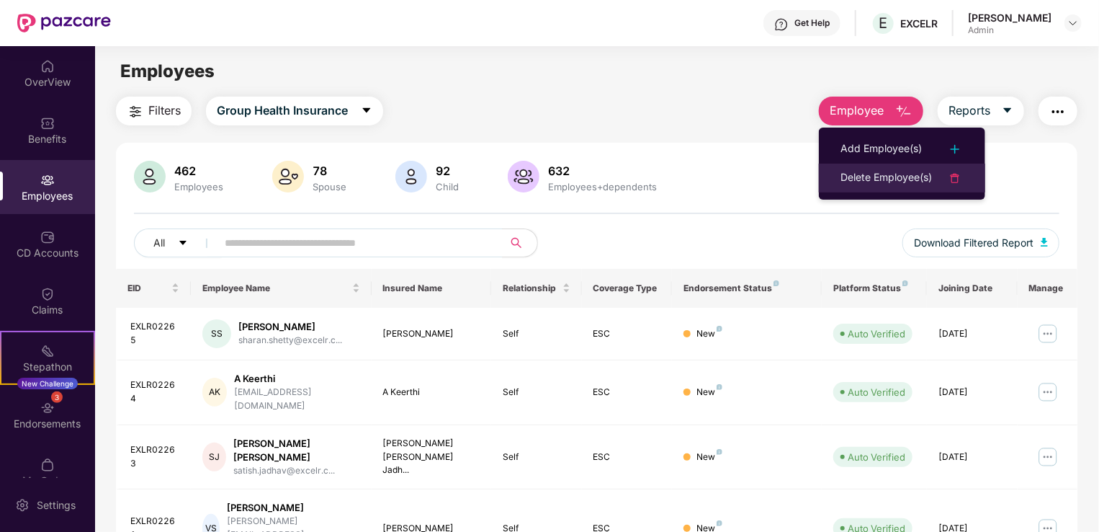
click at [876, 179] on div "Delete Employee(s)" at bounding box center [886, 177] width 91 height 17
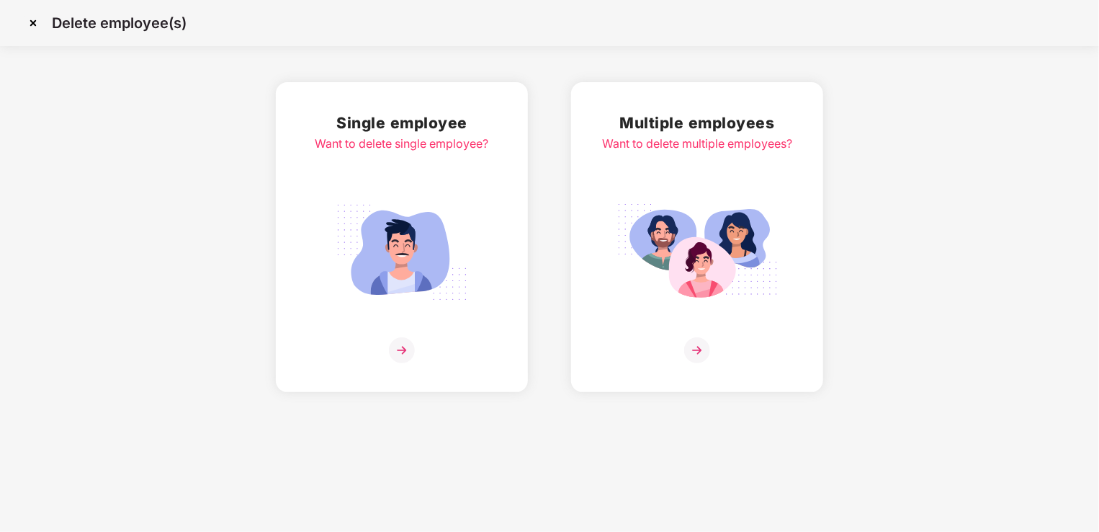
click at [408, 262] on img at bounding box center [401, 252] width 161 height 112
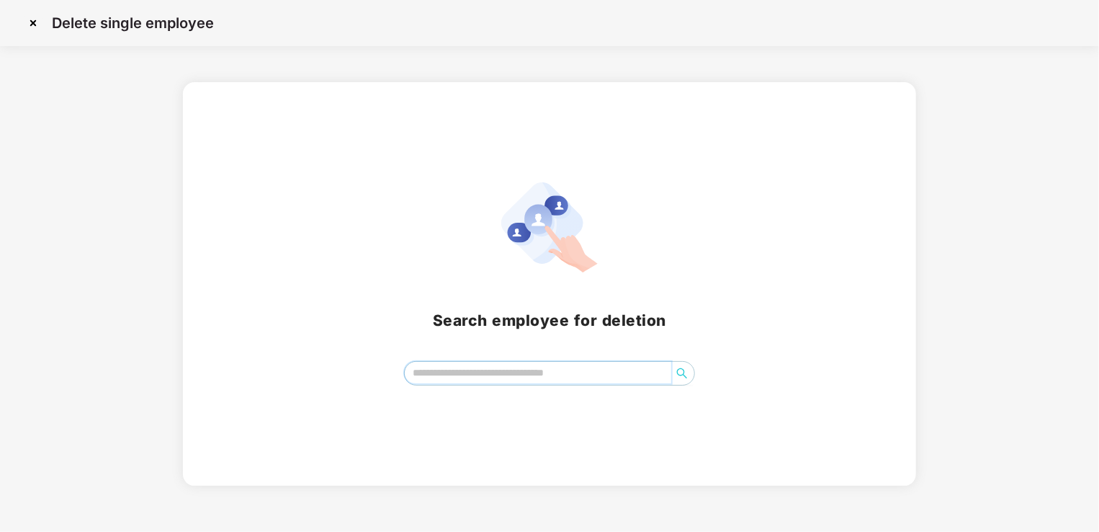
click at [464, 373] on input "search" at bounding box center [538, 373] width 267 height 22
type input "*****"
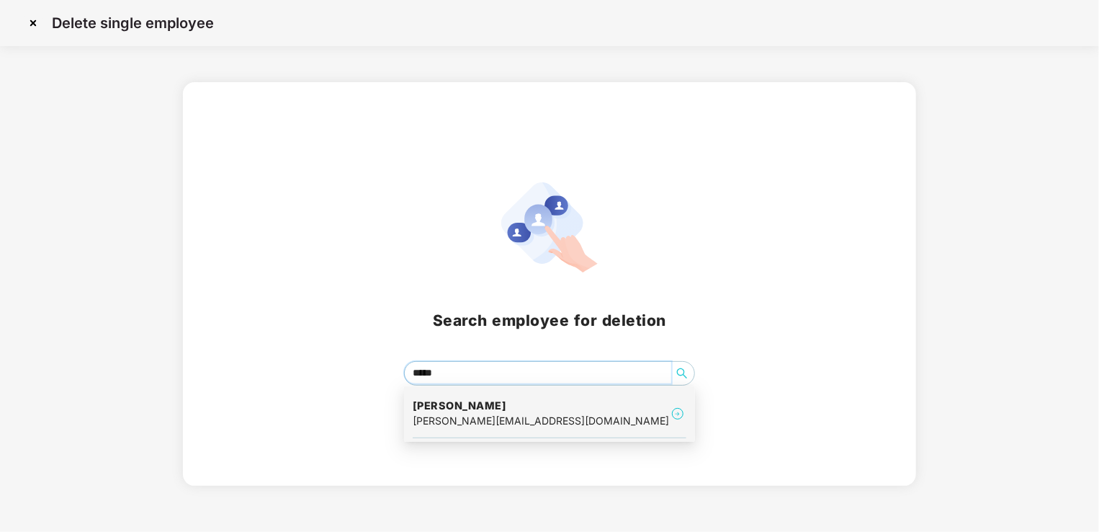
click at [478, 414] on div "[PERSON_NAME][EMAIL_ADDRESS][DOMAIN_NAME]" at bounding box center [541, 421] width 256 height 16
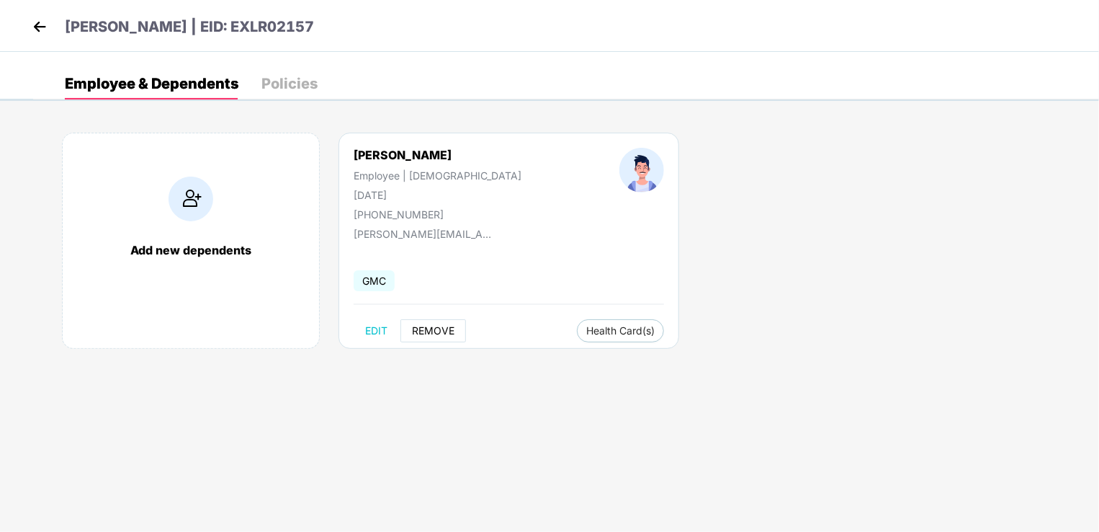
click at [441, 330] on span "REMOVE" at bounding box center [433, 331] width 43 height 12
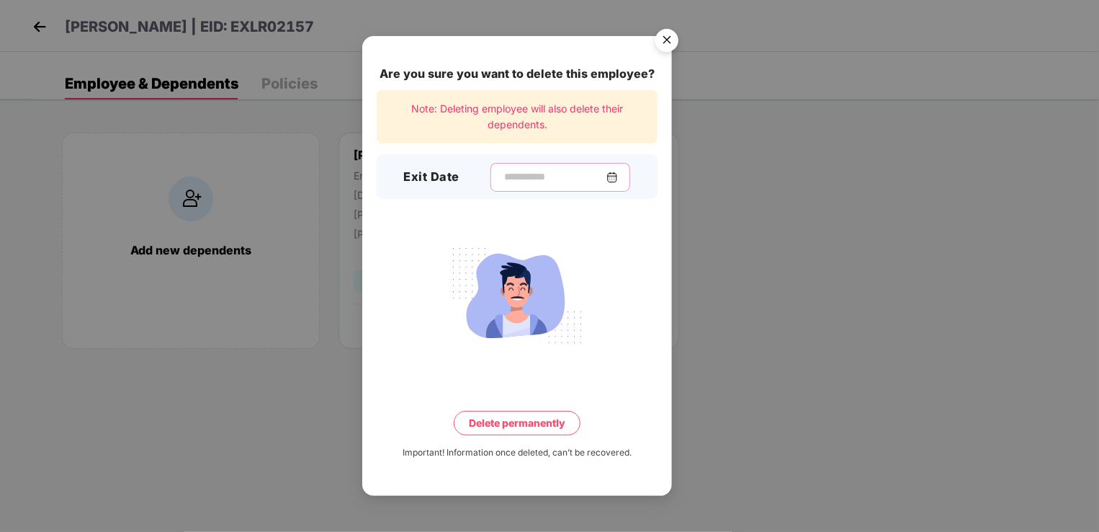
click at [522, 178] on input at bounding box center [555, 176] width 104 height 15
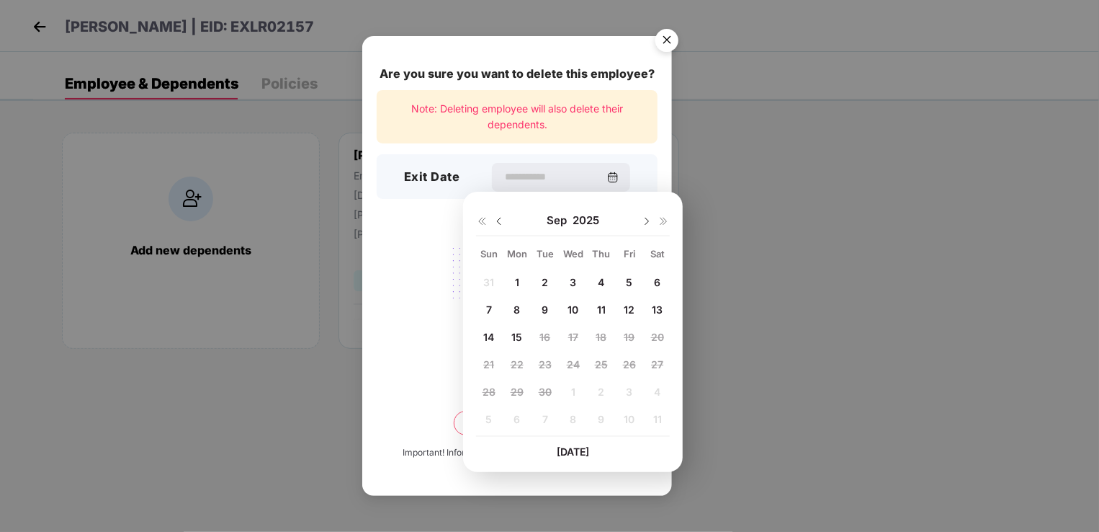
click at [498, 220] on img at bounding box center [500, 221] width 12 height 12
click at [490, 363] on span "17" at bounding box center [489, 364] width 10 height 12
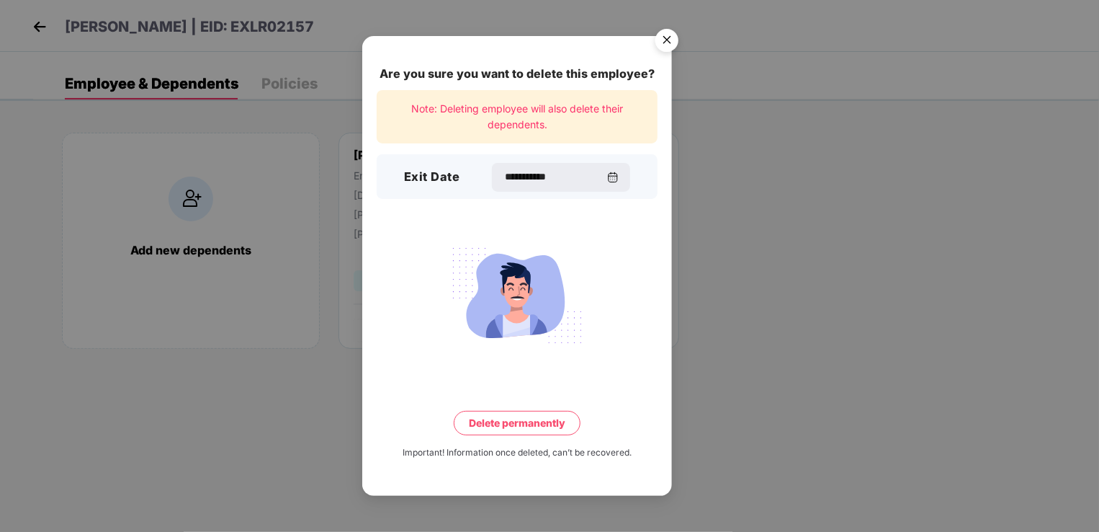
type input "**********"
click at [516, 426] on button "Delete permanently" at bounding box center [517, 423] width 127 height 24
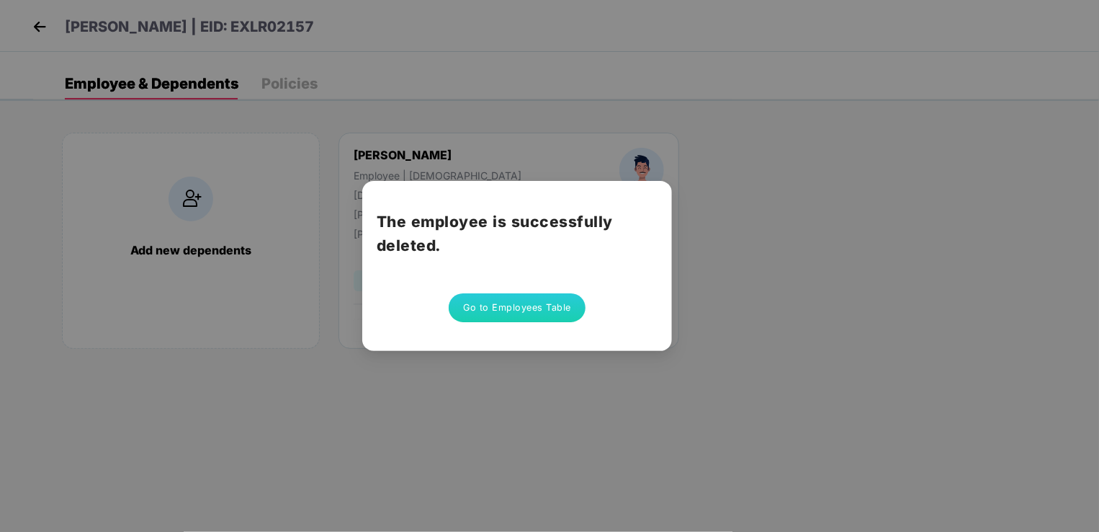
click at [533, 310] on button "Go to Employees Table" at bounding box center [517, 307] width 137 height 29
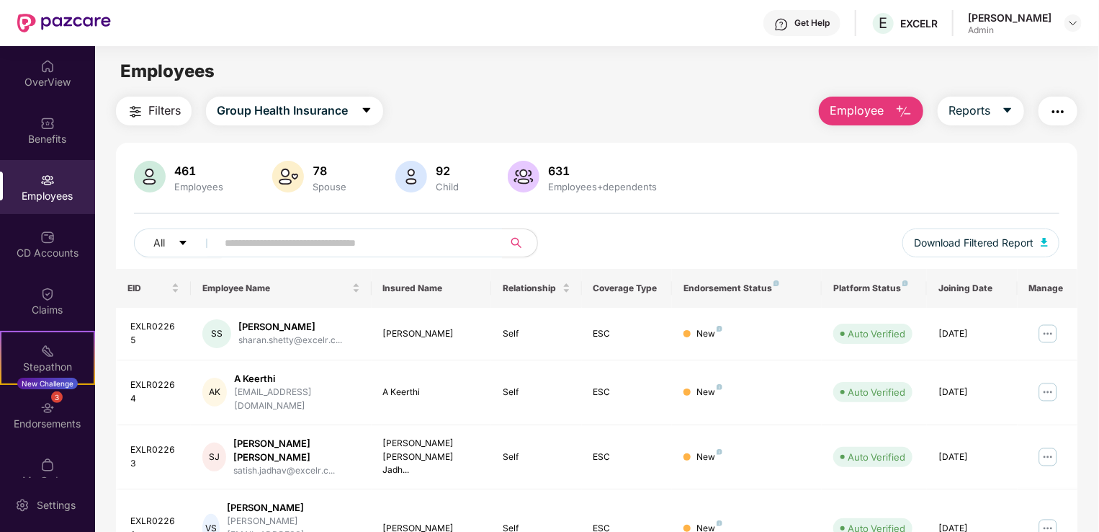
click at [862, 115] on span "Employee" at bounding box center [857, 111] width 54 height 18
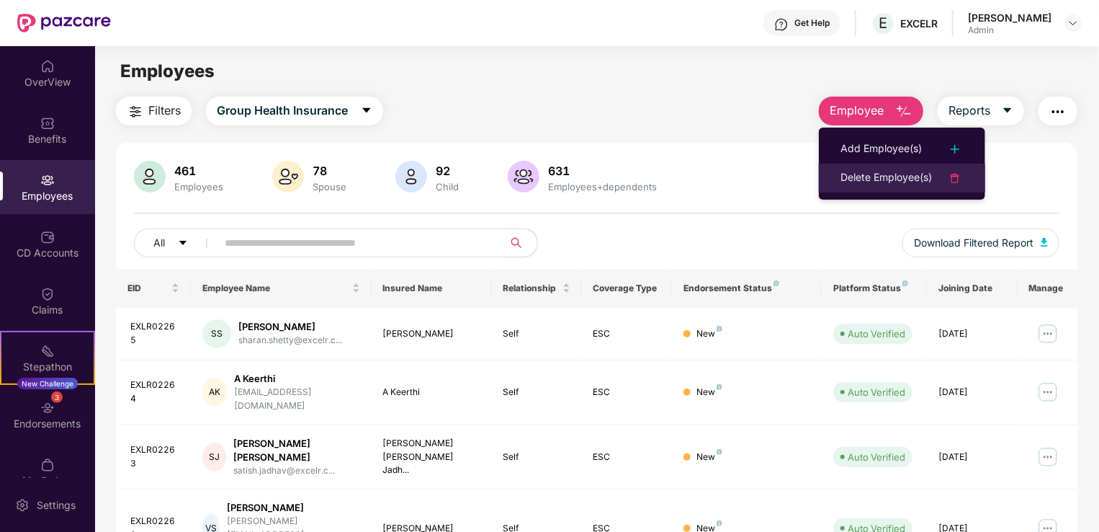
click at [878, 171] on div "Delete Employee(s)" at bounding box center [886, 177] width 91 height 17
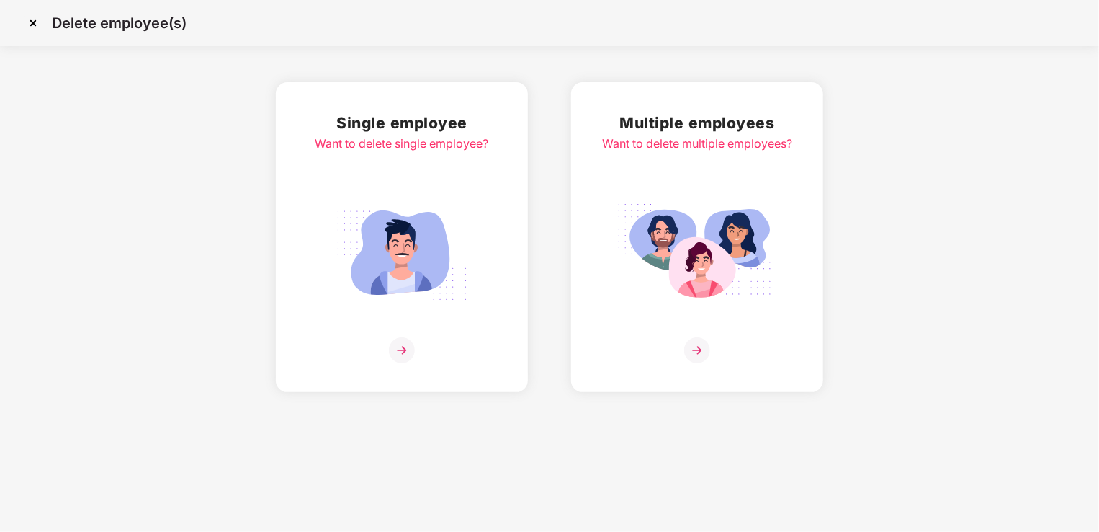
click at [421, 264] on img at bounding box center [401, 252] width 161 height 112
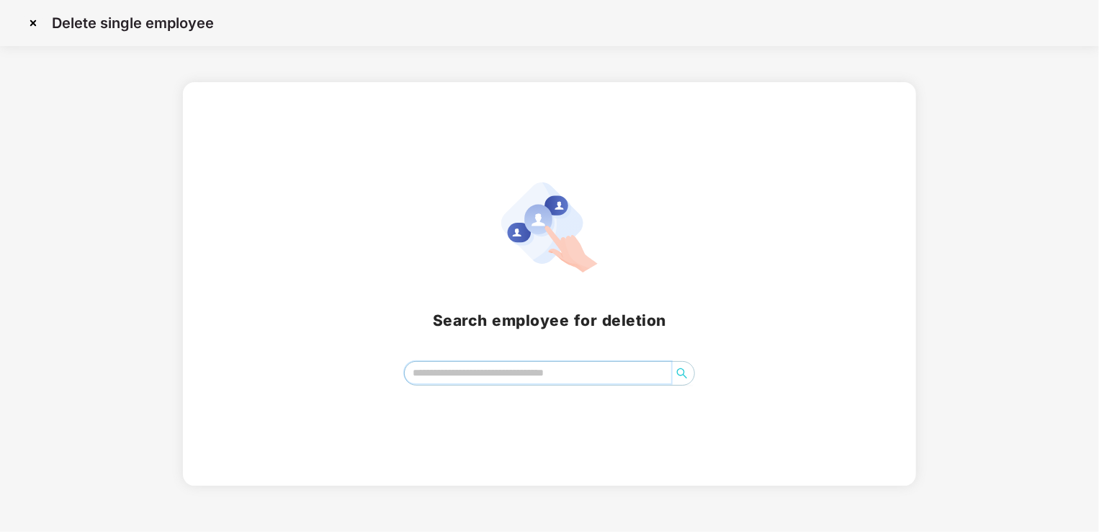
click at [475, 370] on input "search" at bounding box center [538, 373] width 267 height 22
type input "*"
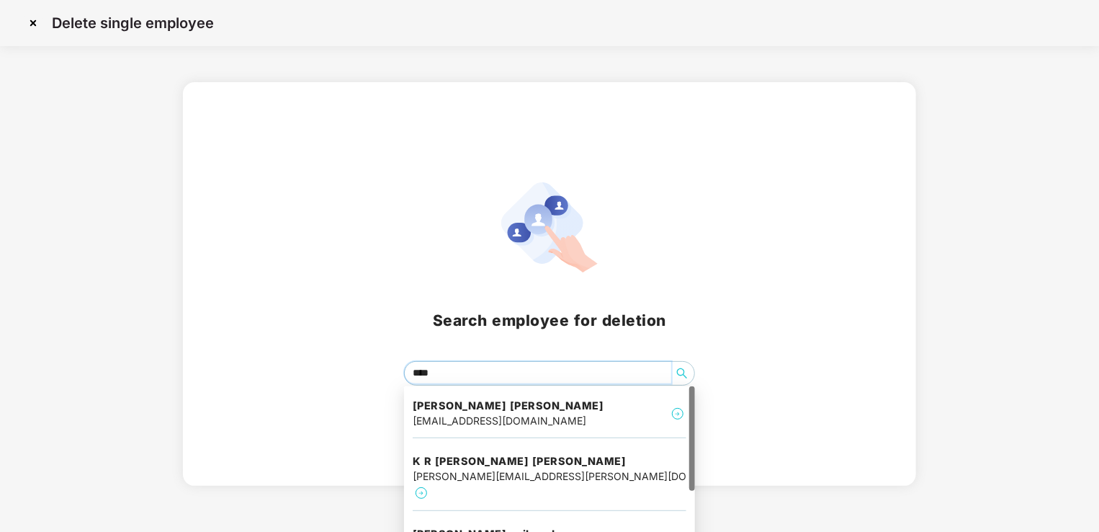
type input "*****"
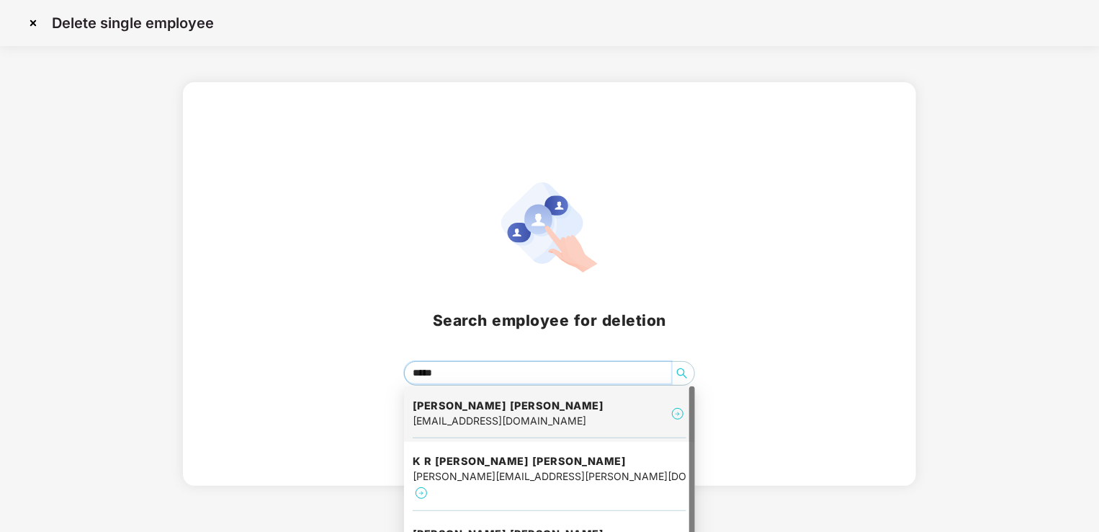
click at [557, 425] on div "[EMAIL_ADDRESS][DOMAIN_NAME]" at bounding box center [509, 421] width 192 height 16
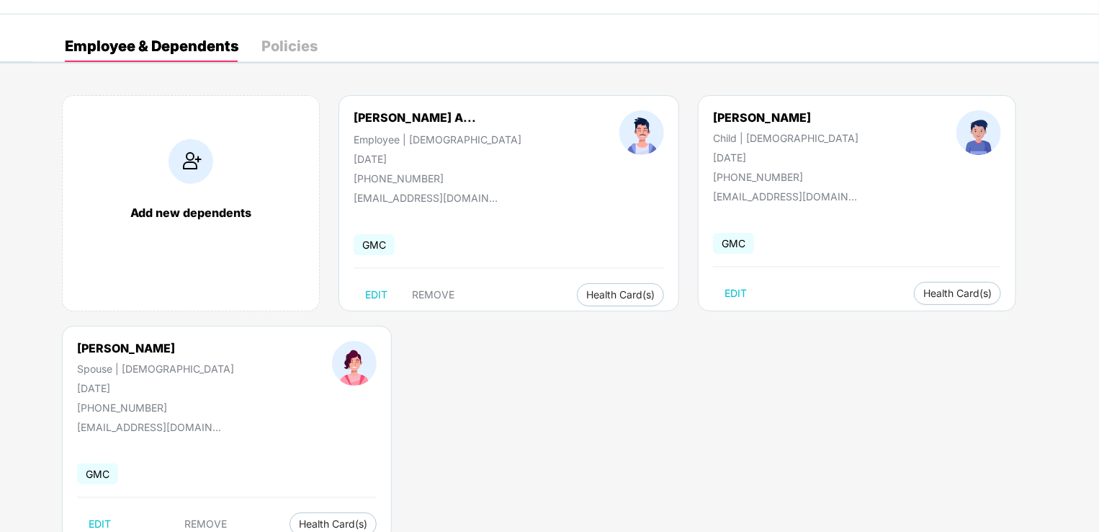
scroll to position [27, 0]
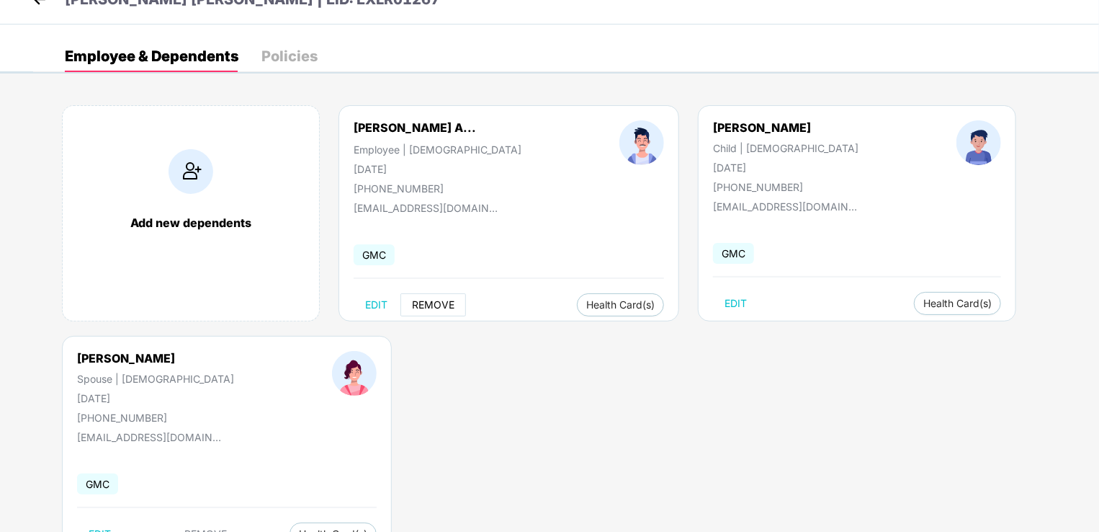
click at [439, 307] on span "REMOVE" at bounding box center [433, 305] width 43 height 12
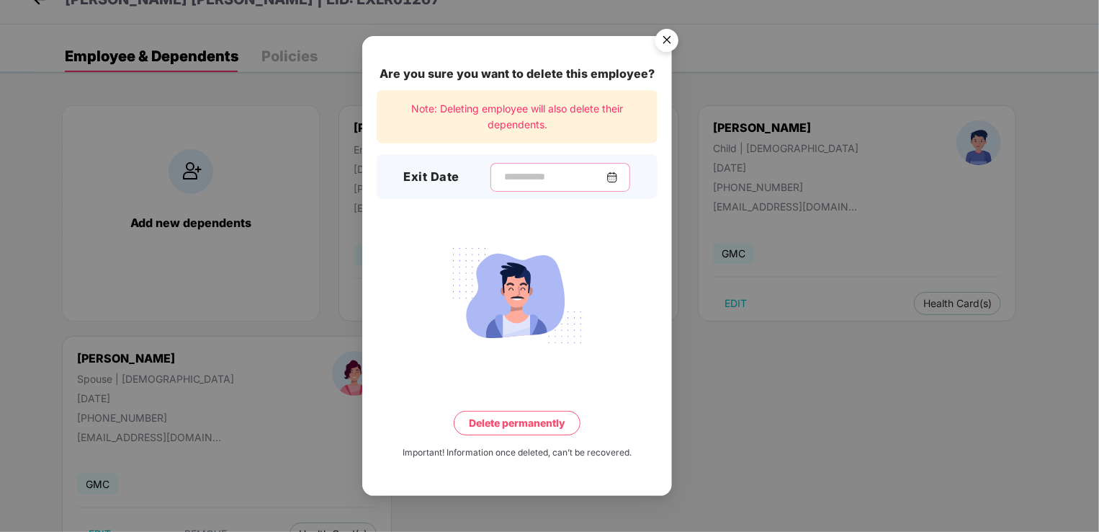
click at [517, 179] on input at bounding box center [555, 176] width 104 height 15
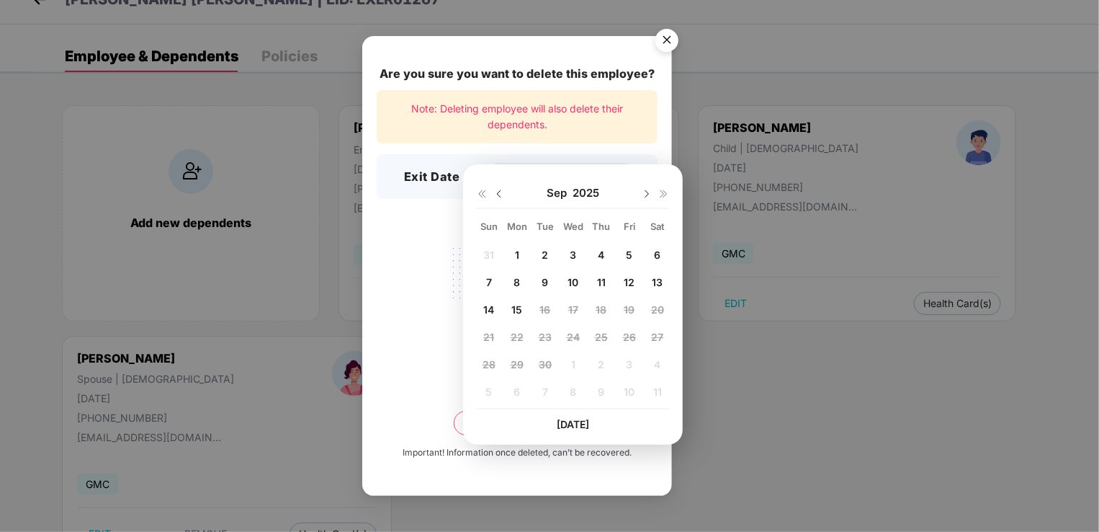
click at [499, 192] on img at bounding box center [500, 194] width 12 height 12
click at [546, 339] on span "19" at bounding box center [545, 337] width 11 height 12
type input "**********"
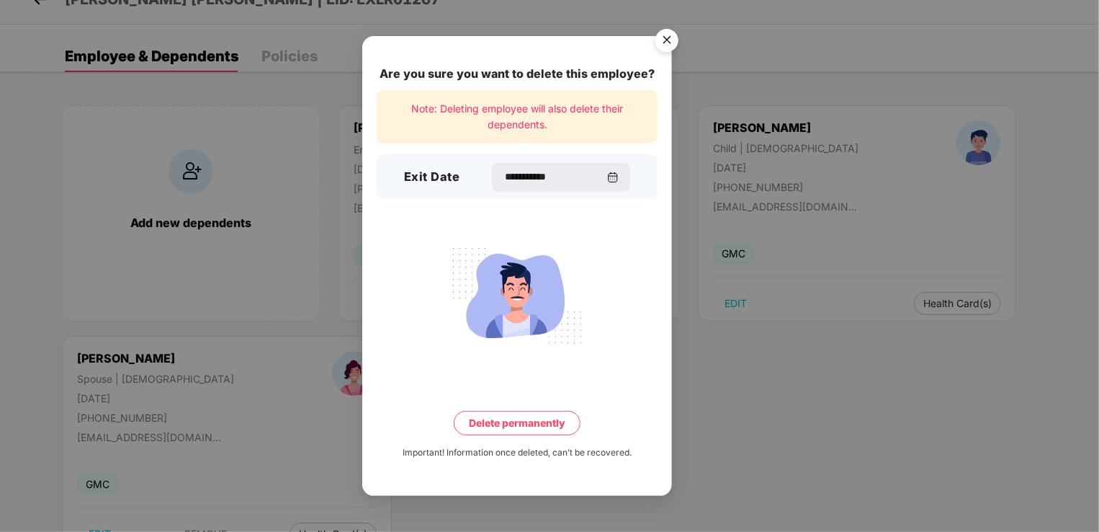
click at [532, 428] on button "Delete permanently" at bounding box center [517, 423] width 127 height 24
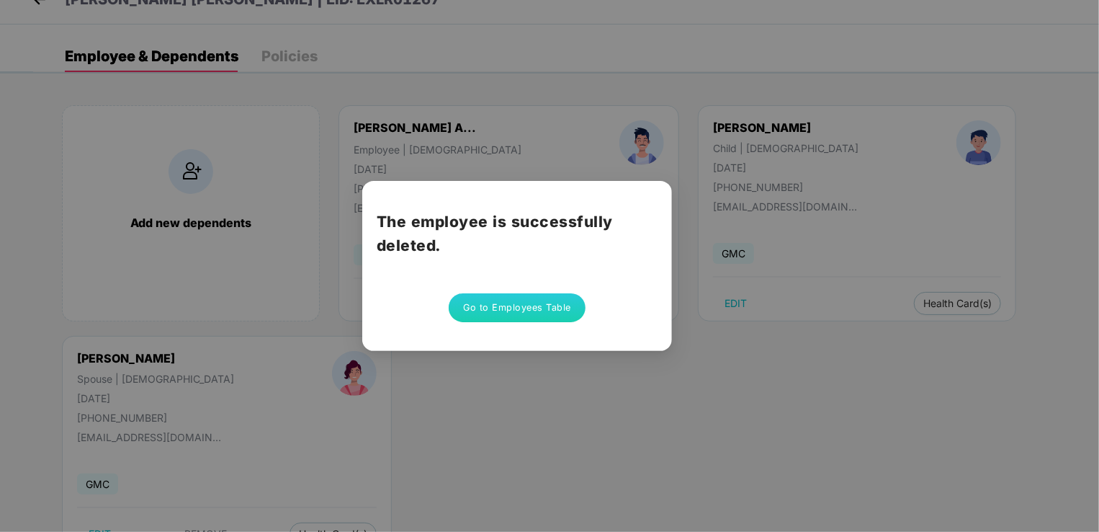
click at [533, 313] on button "Go to Employees Table" at bounding box center [517, 307] width 137 height 29
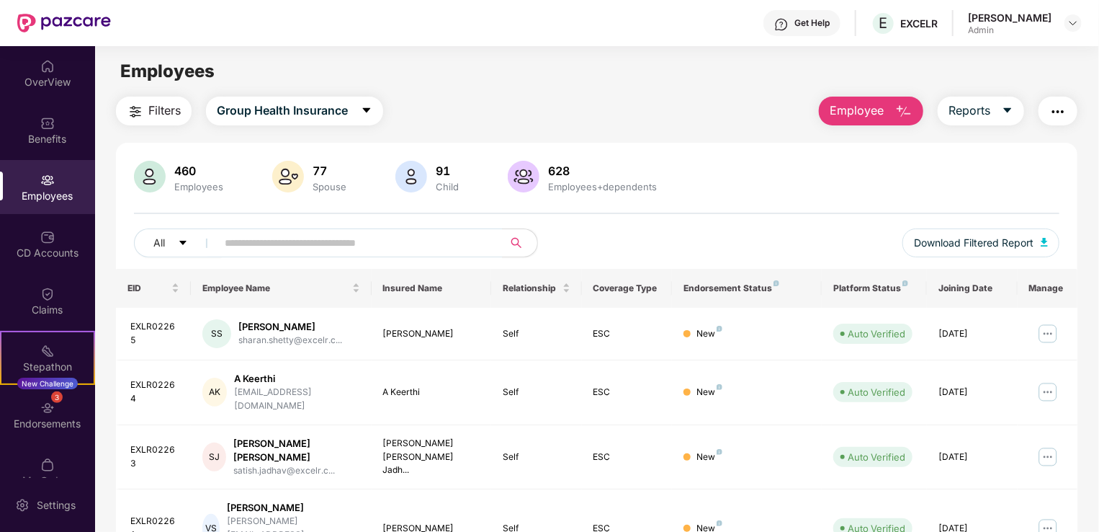
click at [880, 114] on span "Employee" at bounding box center [857, 111] width 54 height 18
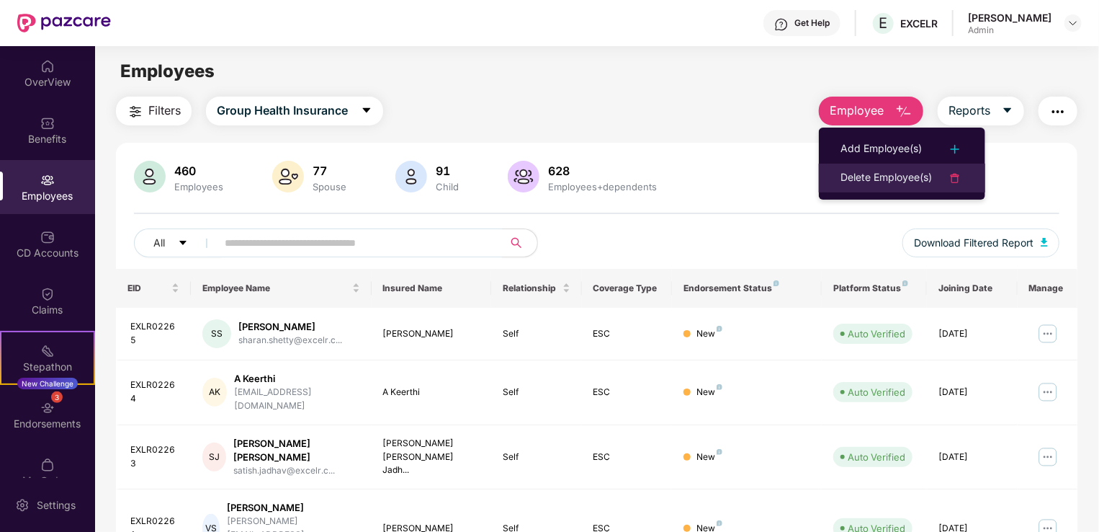
click at [880, 180] on div "Delete Employee(s)" at bounding box center [886, 177] width 91 height 17
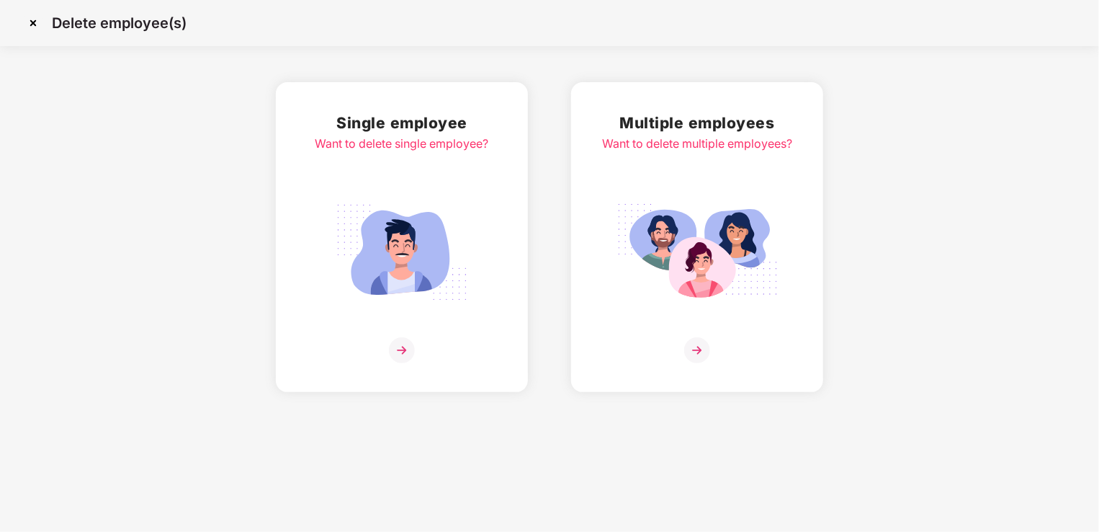
click at [400, 238] on img at bounding box center [401, 252] width 161 height 112
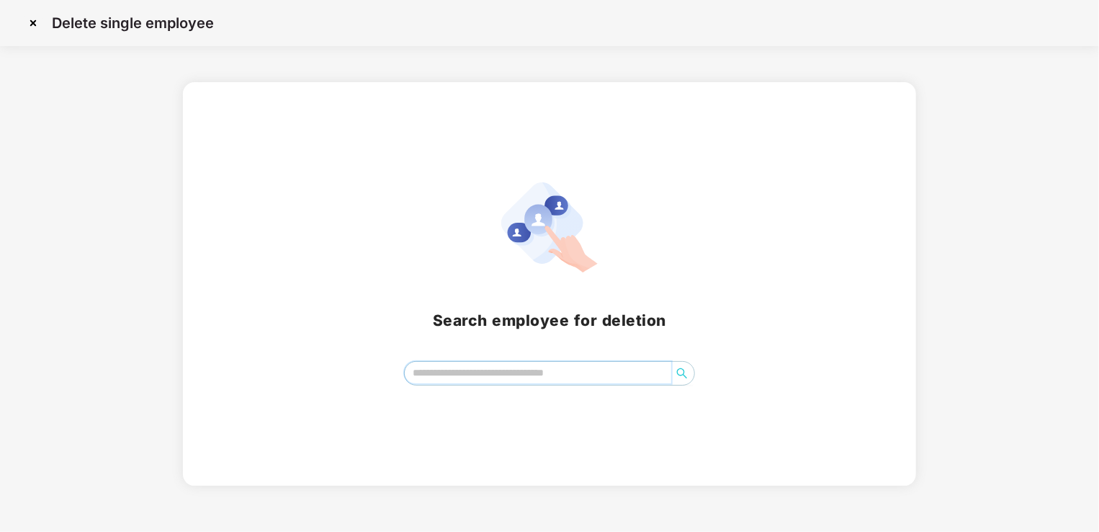
click at [451, 370] on input "search" at bounding box center [538, 373] width 267 height 22
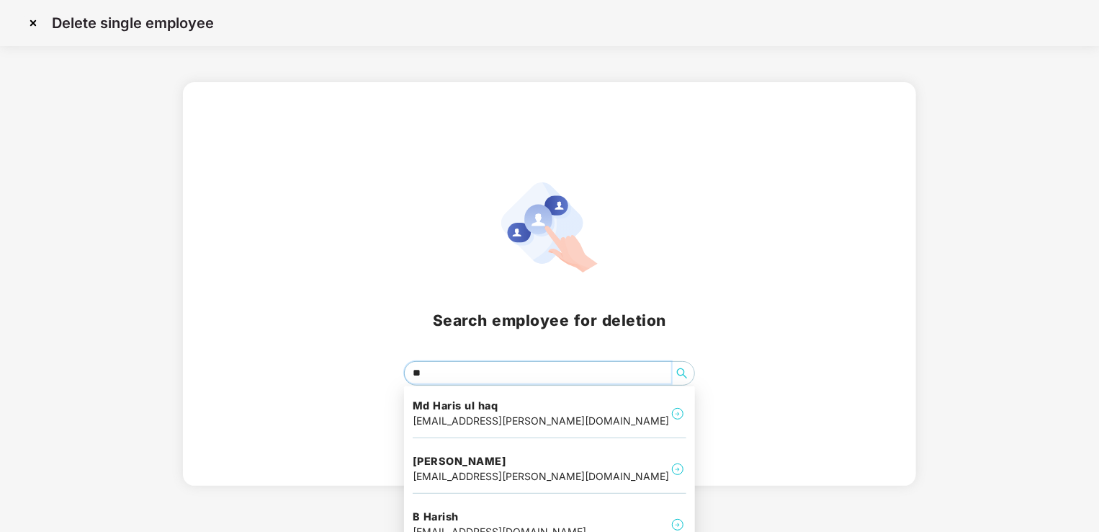
type input "*"
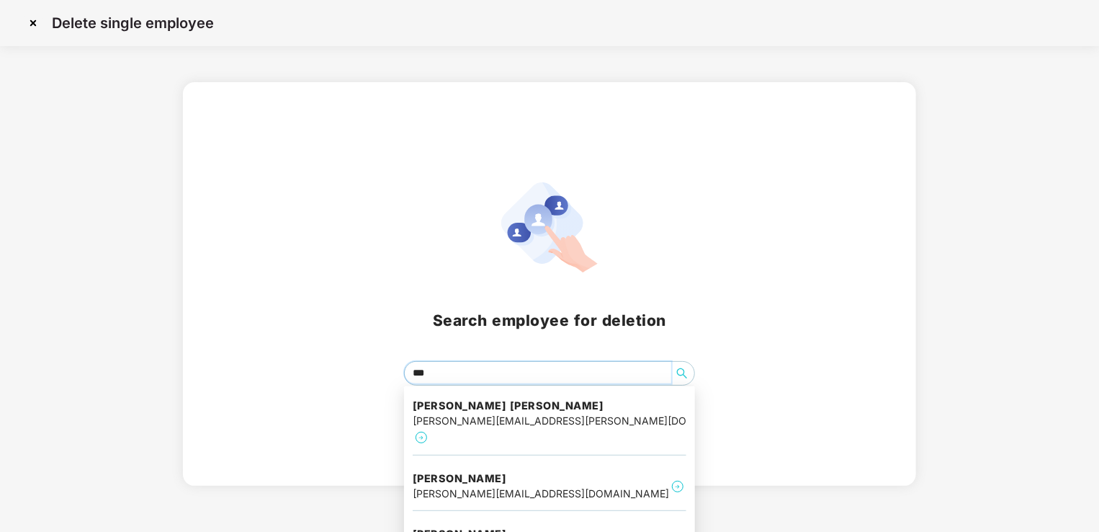
type input "****"
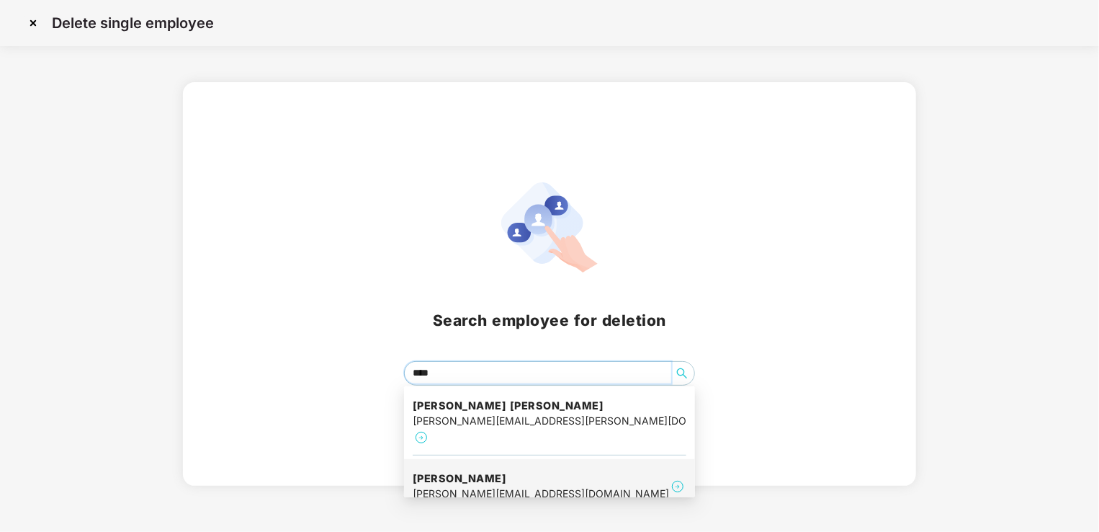
click at [488, 486] on div "[PERSON_NAME][EMAIL_ADDRESS][DOMAIN_NAME]" at bounding box center [541, 494] width 256 height 16
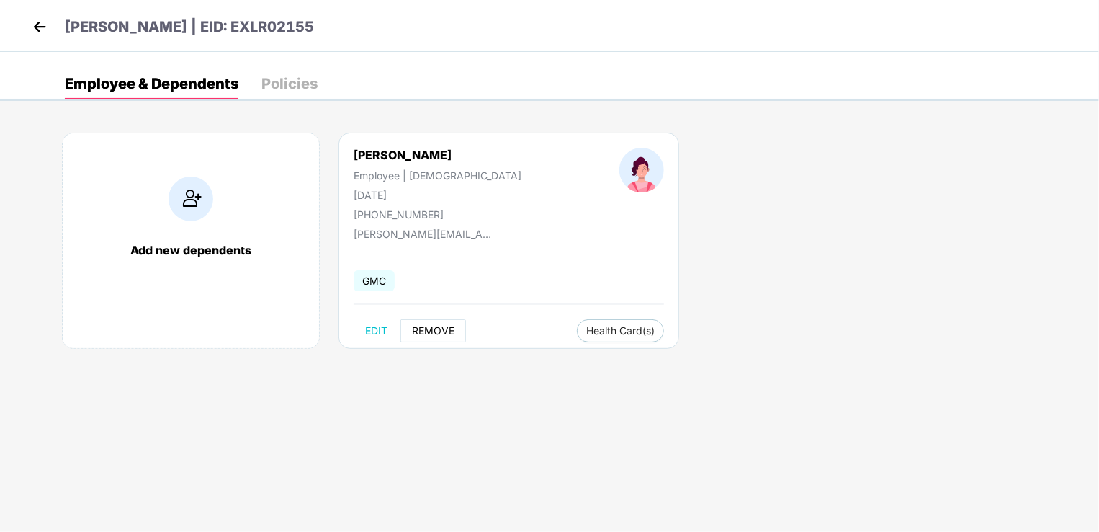
click at [442, 327] on span "REMOVE" at bounding box center [433, 331] width 43 height 12
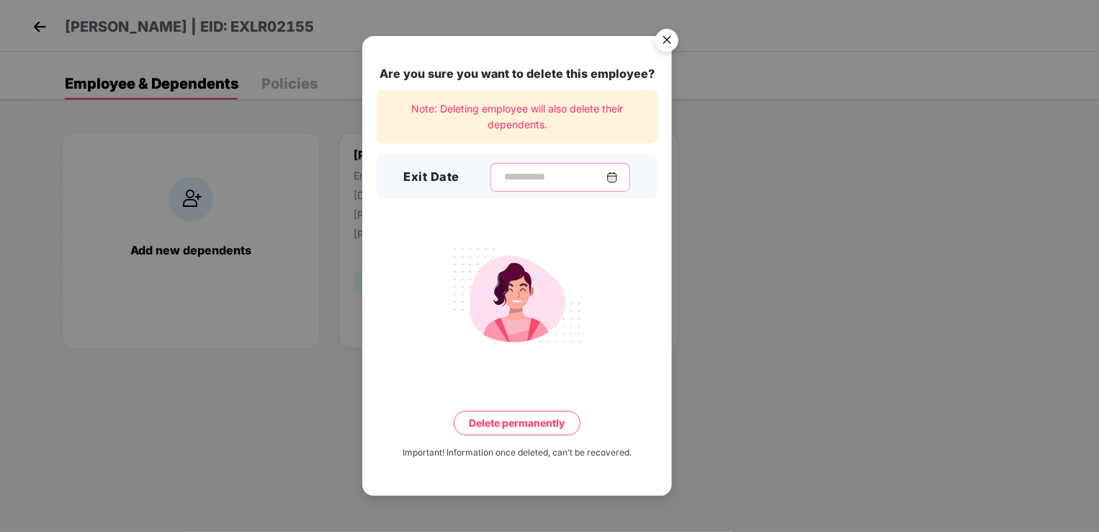
click at [517, 181] on input at bounding box center [555, 176] width 104 height 15
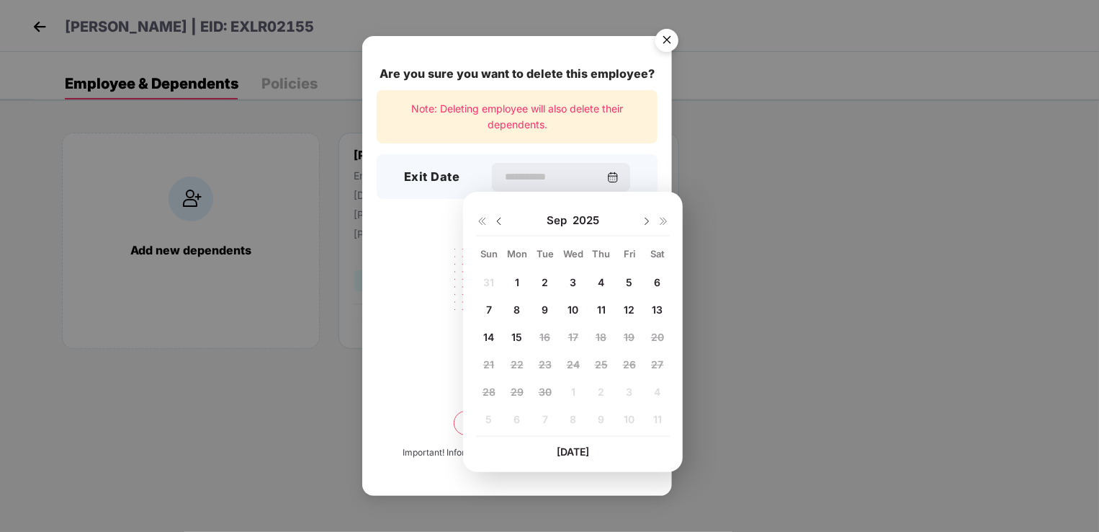
click at [499, 224] on img at bounding box center [500, 221] width 12 height 12
click at [576, 364] on span "20" at bounding box center [573, 364] width 13 height 12
type input "**********"
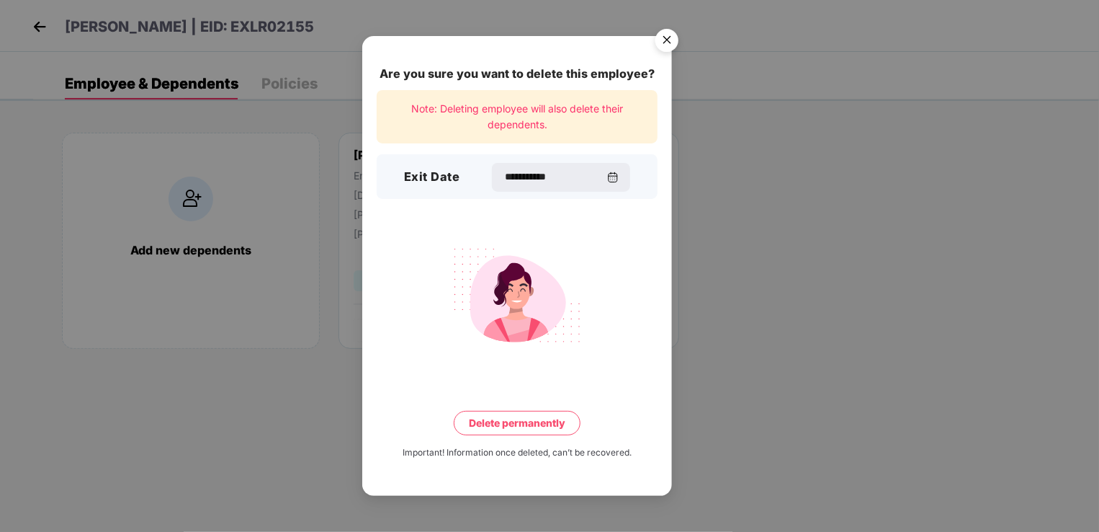
click at [523, 425] on button "Delete permanently" at bounding box center [517, 423] width 127 height 24
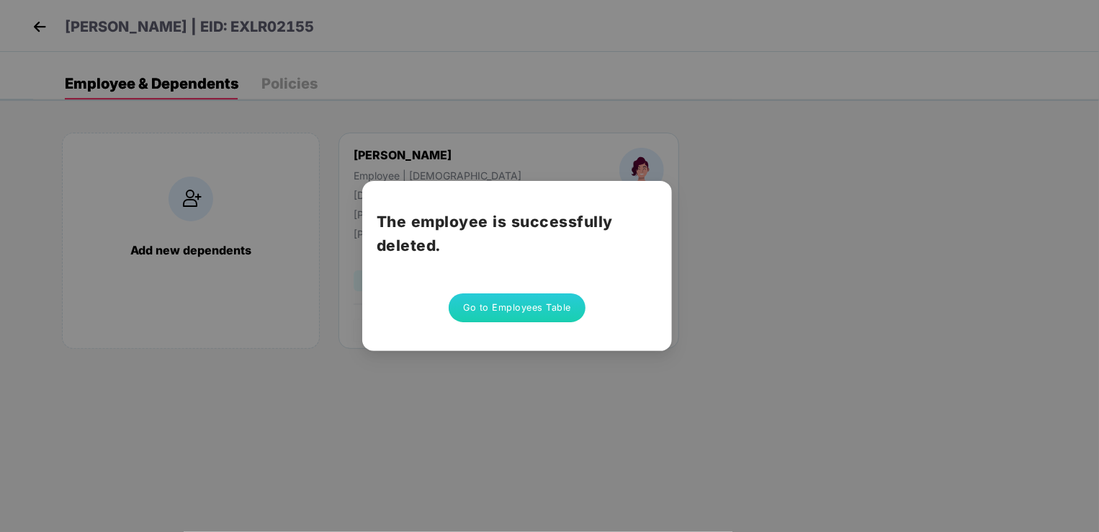
click at [530, 313] on button "Go to Employees Table" at bounding box center [517, 307] width 137 height 29
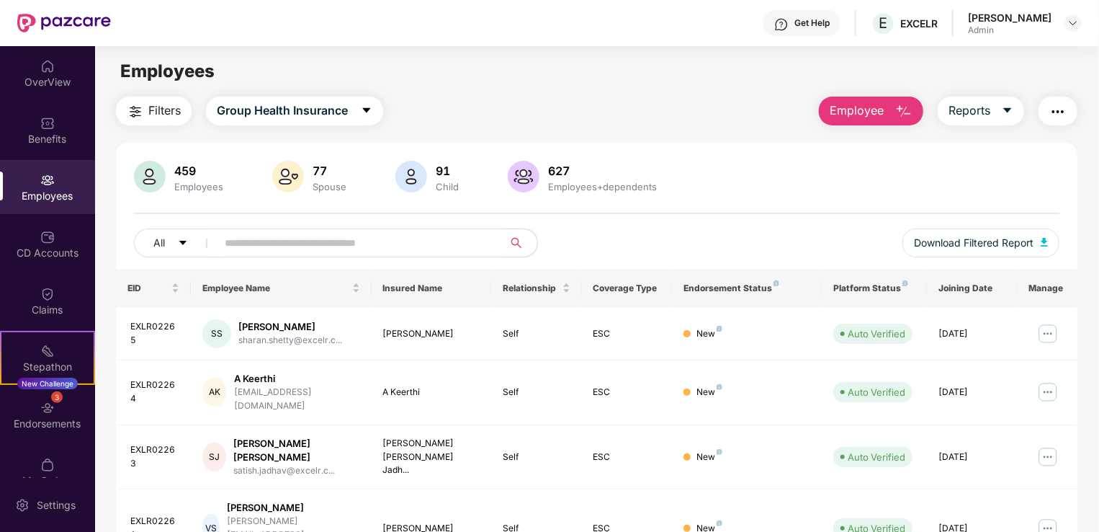
click at [869, 115] on span "Employee" at bounding box center [857, 111] width 54 height 18
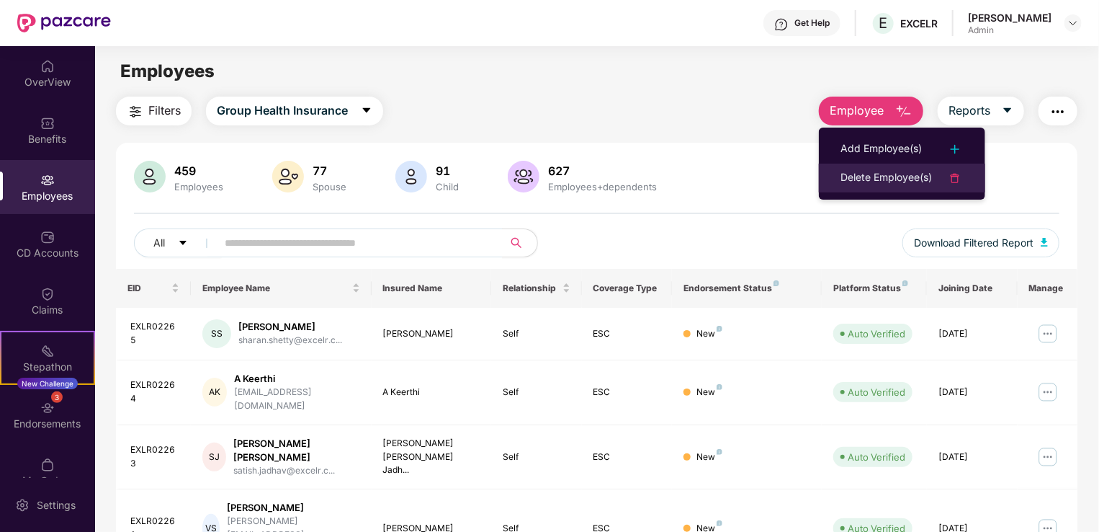
click at [876, 171] on div "Delete Employee(s)" at bounding box center [886, 177] width 91 height 17
